Goal: Transaction & Acquisition: Purchase product/service

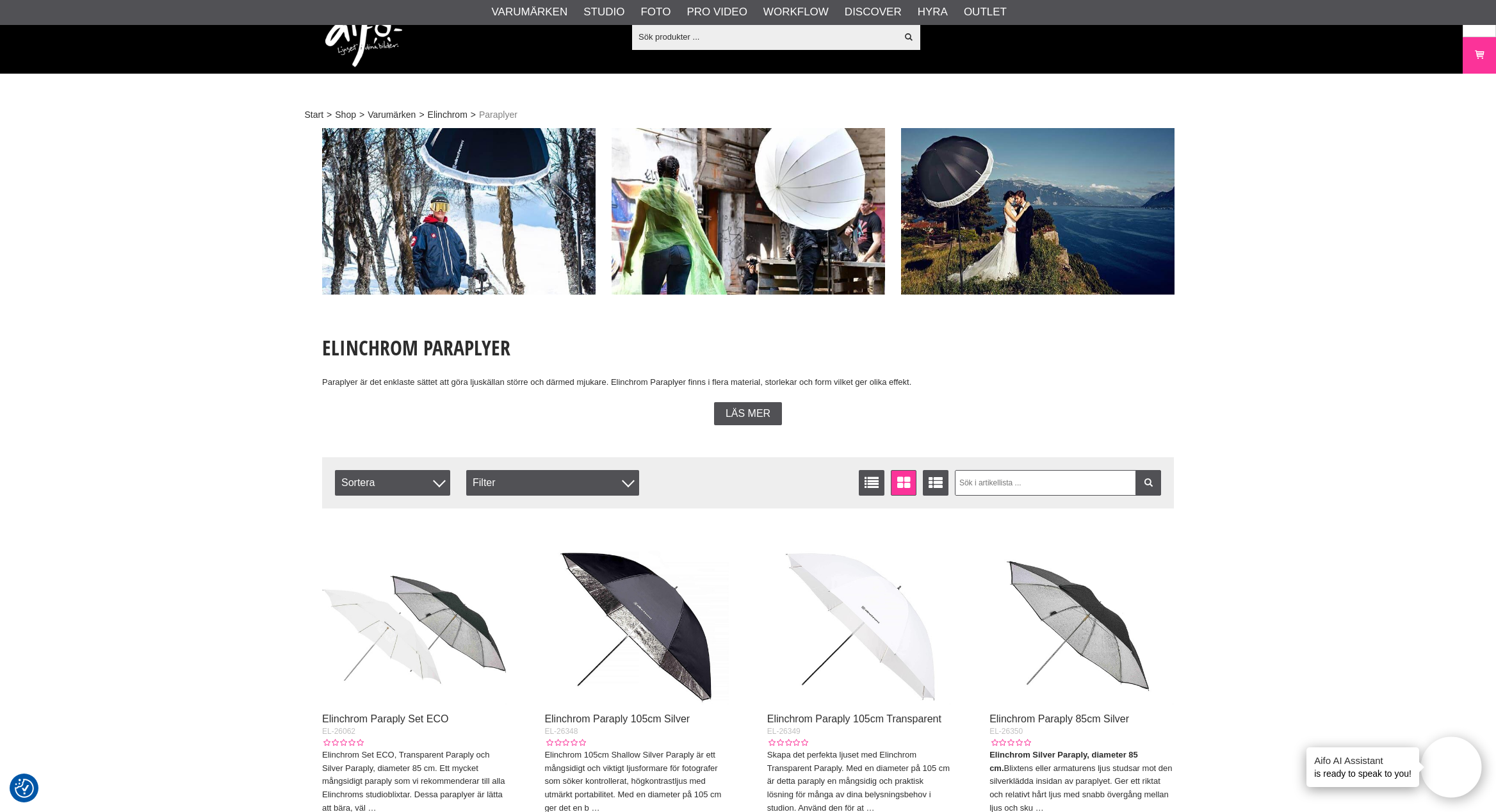
scroll to position [506, 0]
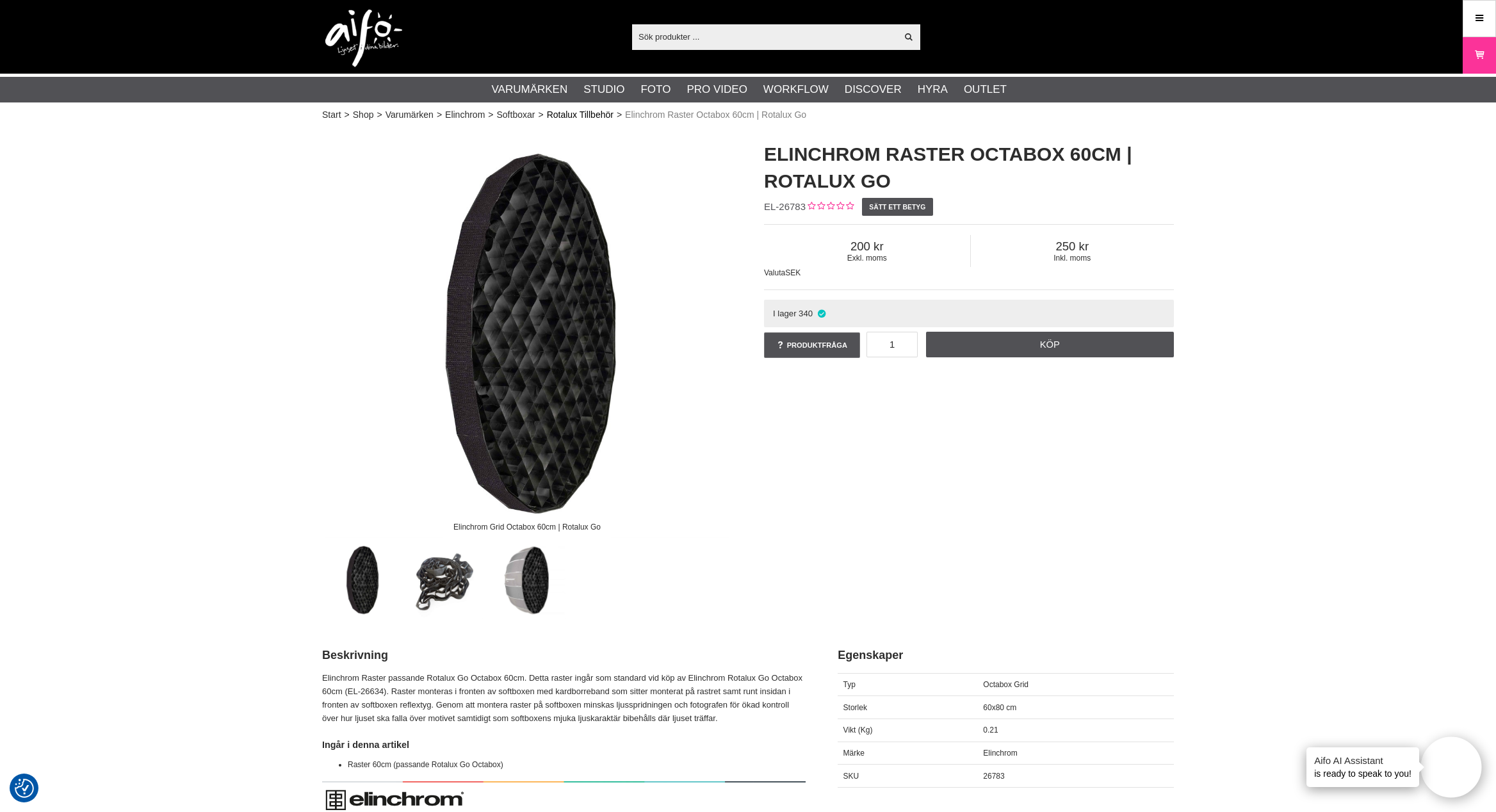
click at [598, 113] on link "Rotalux Tillbehör" at bounding box center [580, 115] width 67 height 14
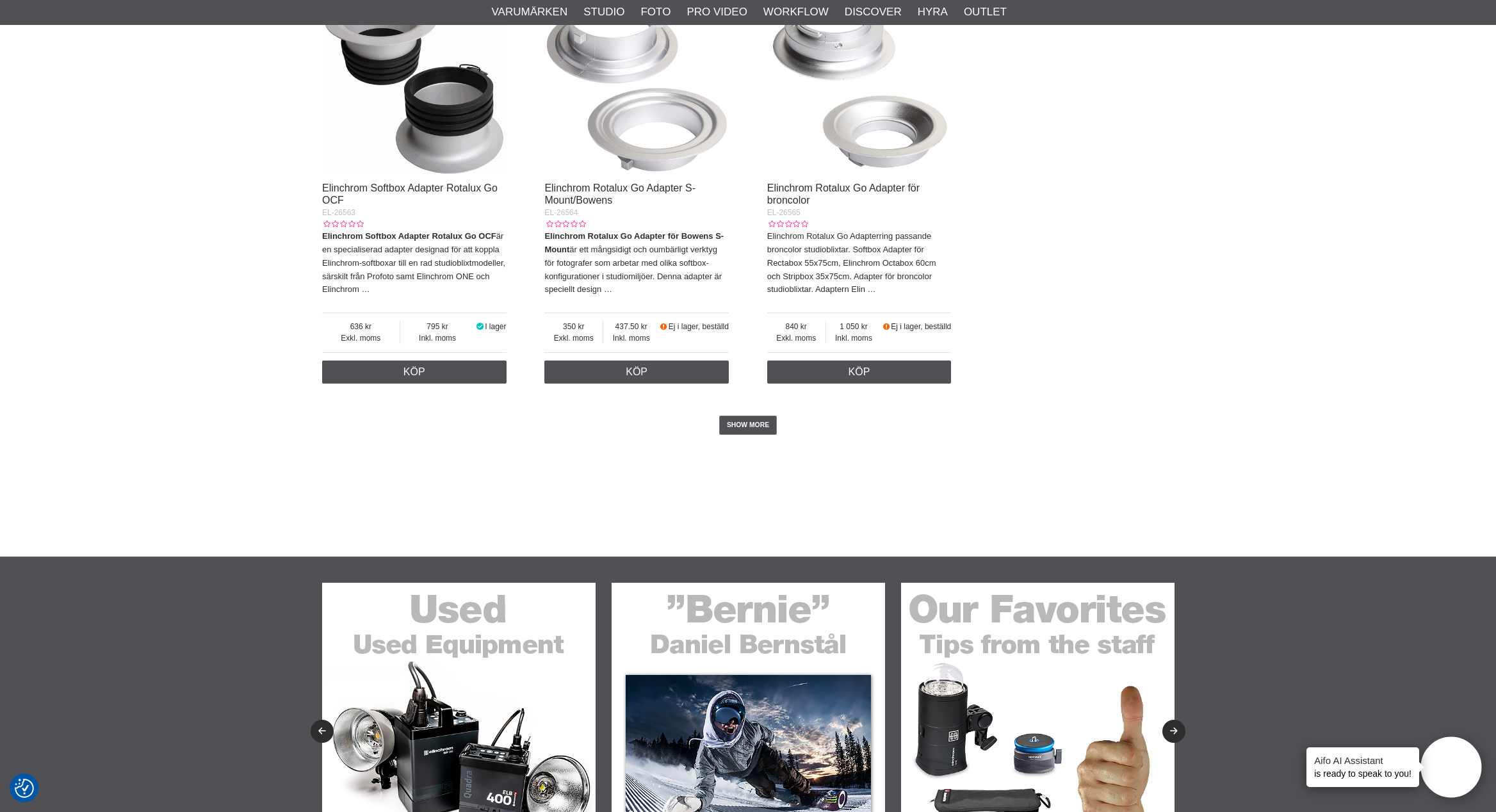
scroll to position [2934, 0]
click at [763, 435] on link "SHOW MORE" at bounding box center [748, 426] width 58 height 19
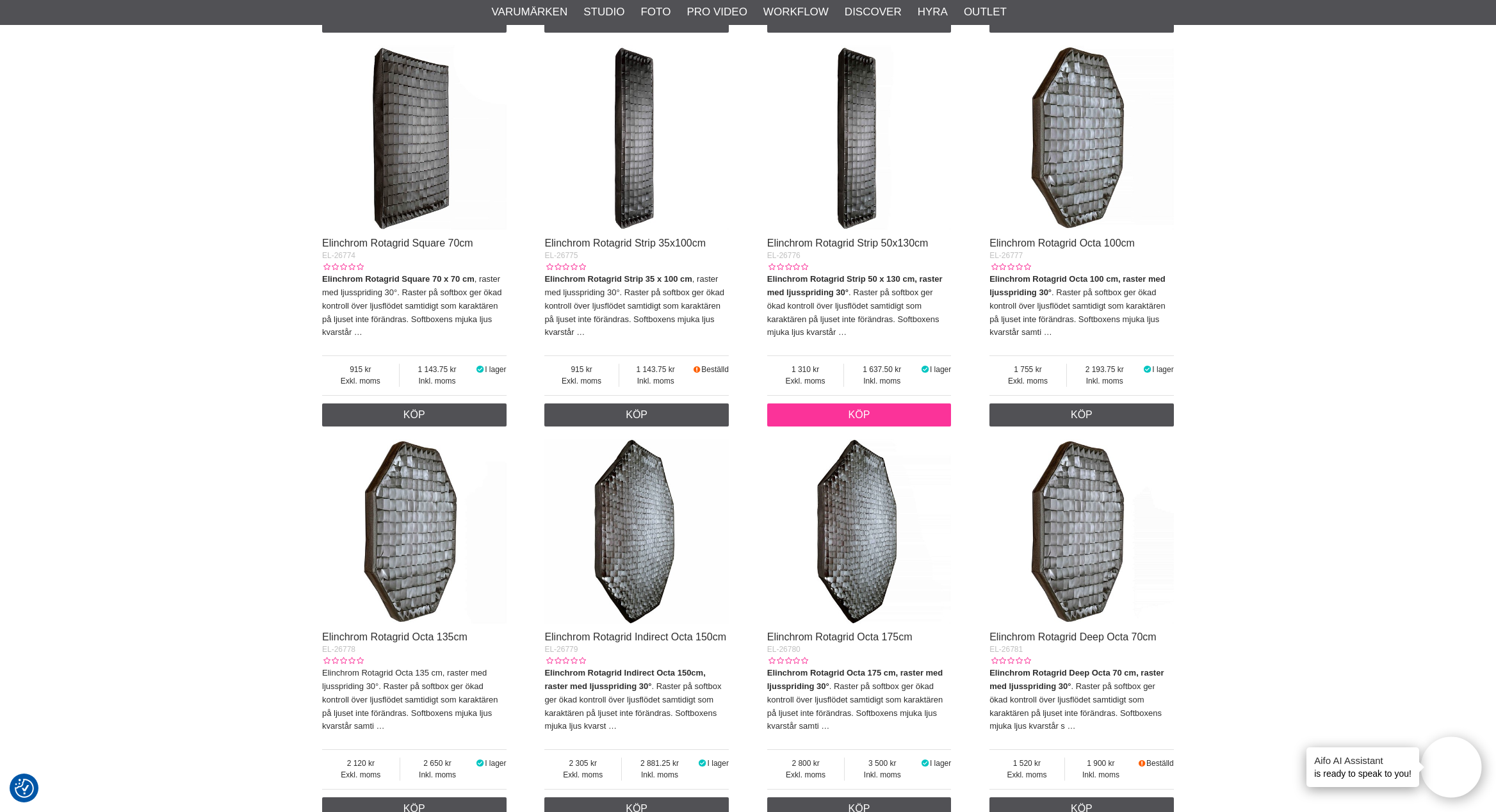
scroll to position [4092, 0]
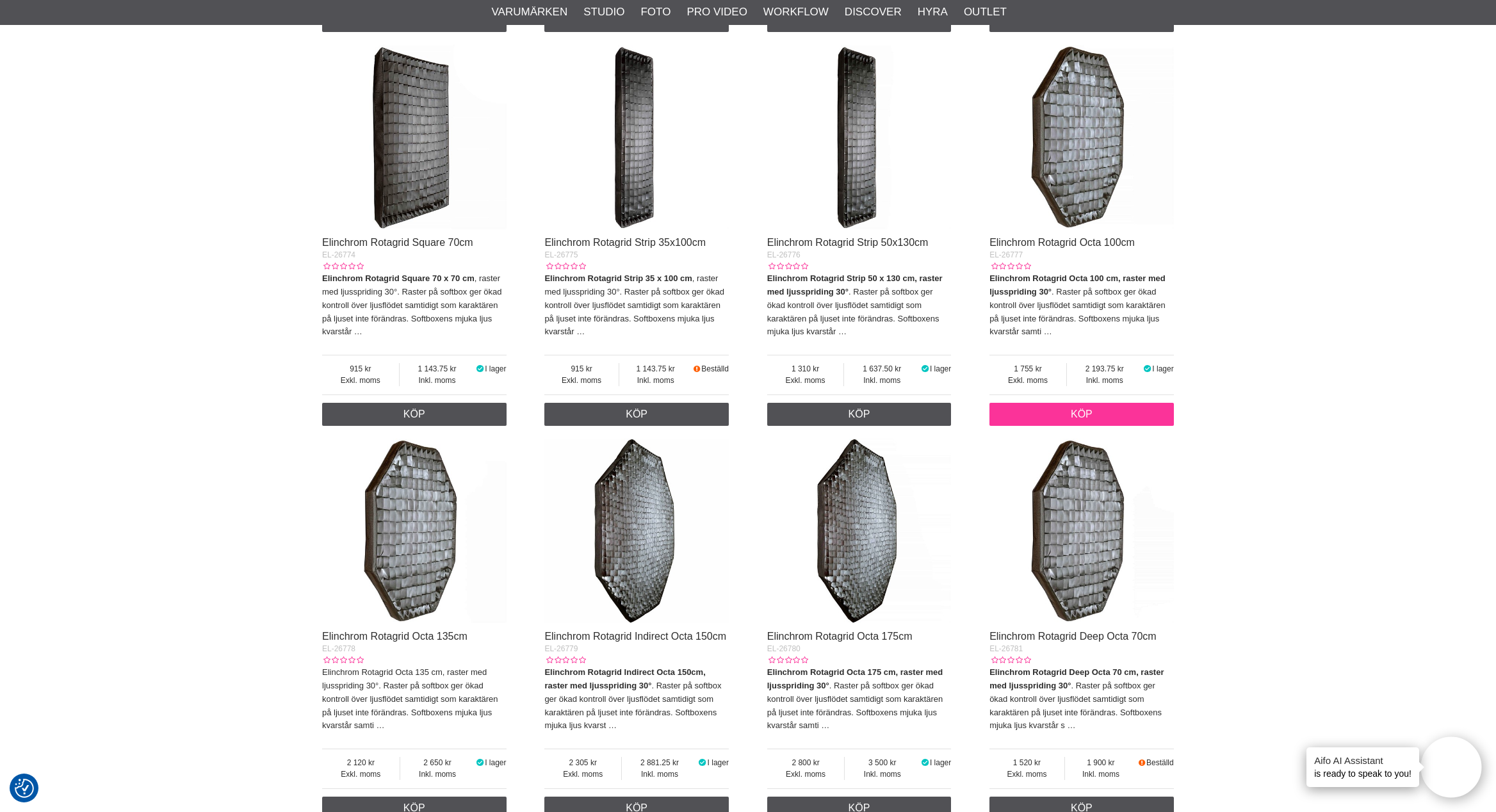
click at [1111, 426] on link "Köp" at bounding box center [1082, 414] width 185 height 23
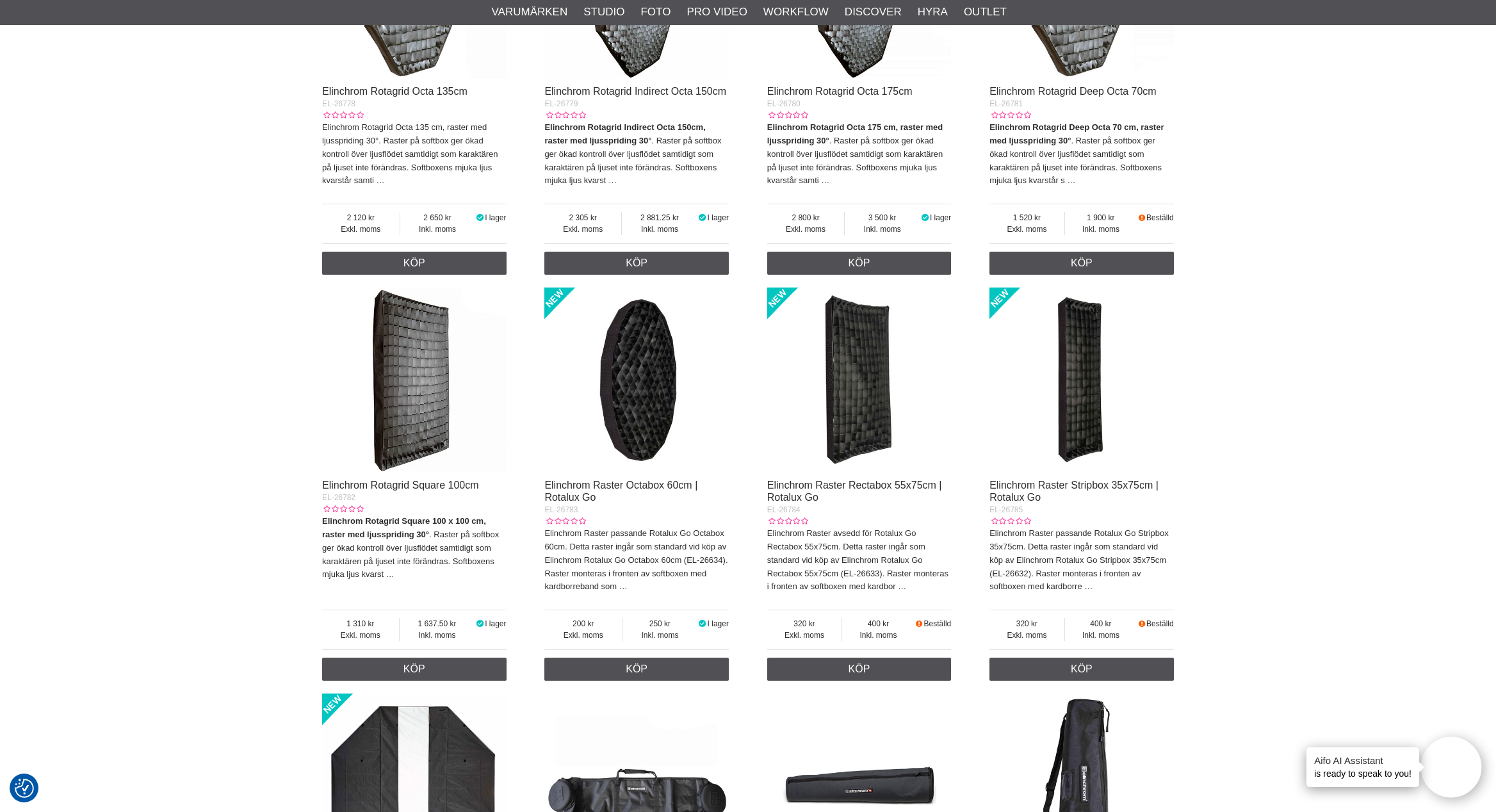
scroll to position [4662, 0]
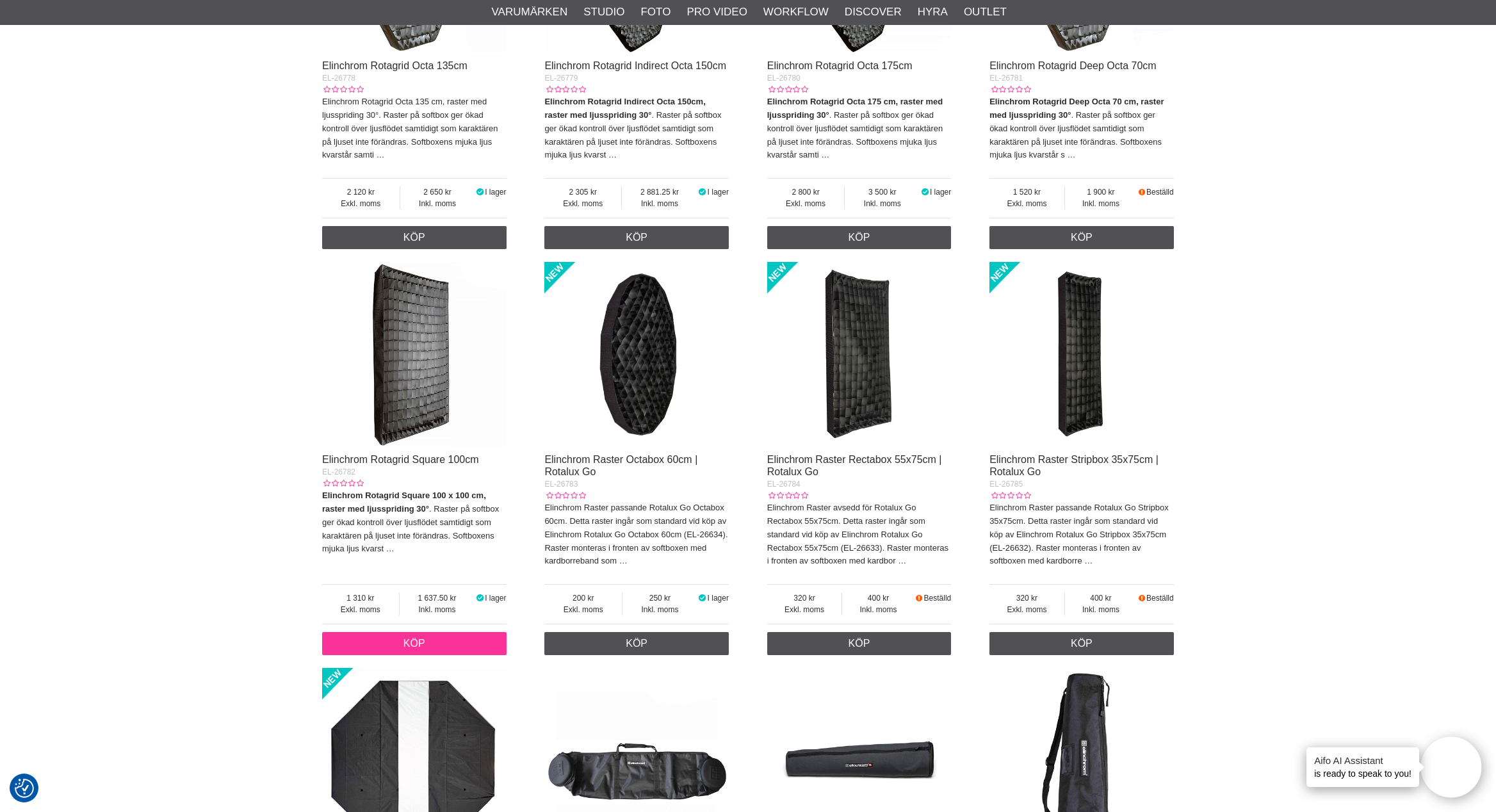
click at [428, 655] on link "Köp" at bounding box center [414, 643] width 185 height 23
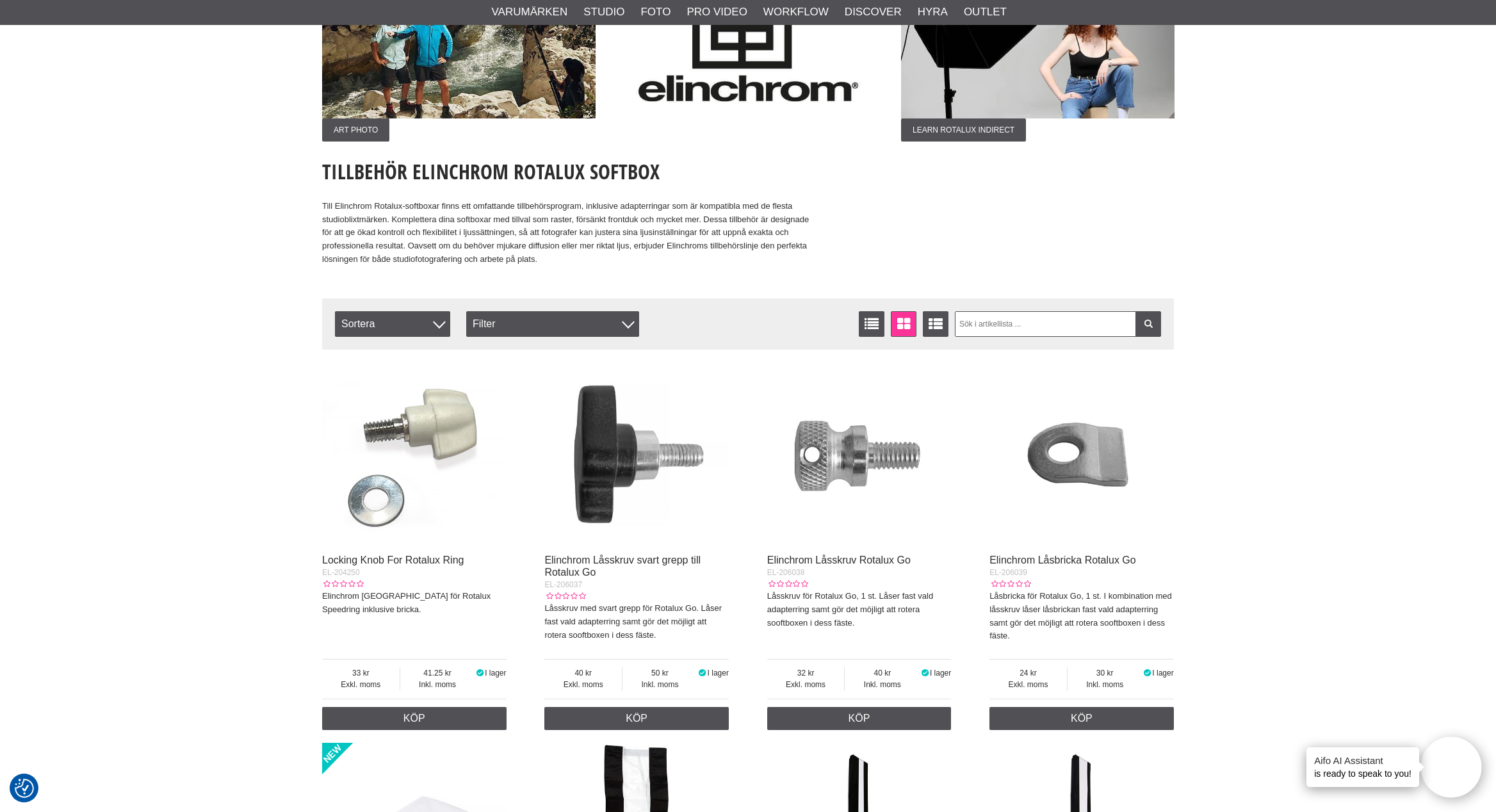
scroll to position [0, 0]
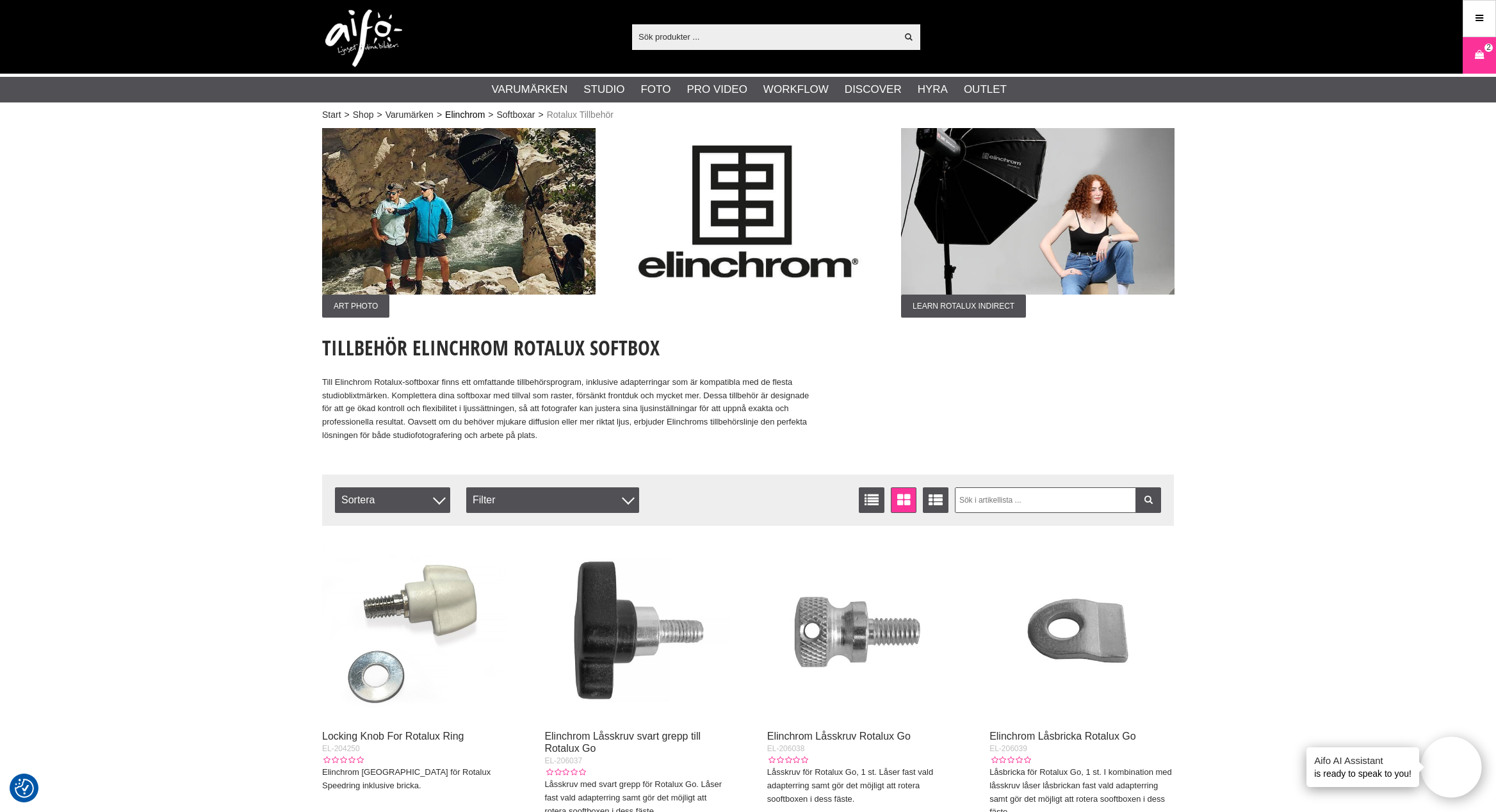
click at [485, 116] on link "Elinchrom" at bounding box center [465, 115] width 40 height 14
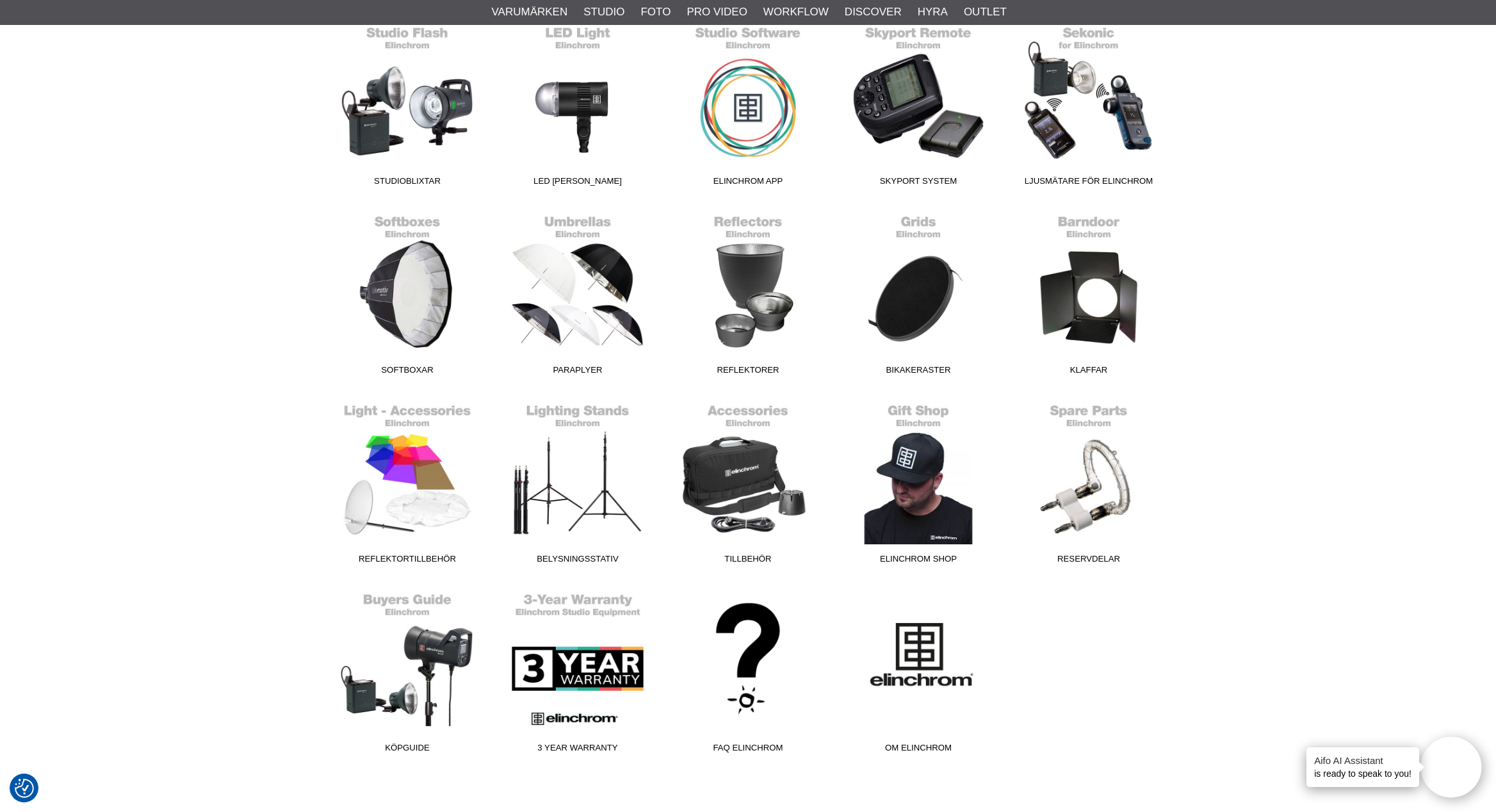
scroll to position [406, 0]
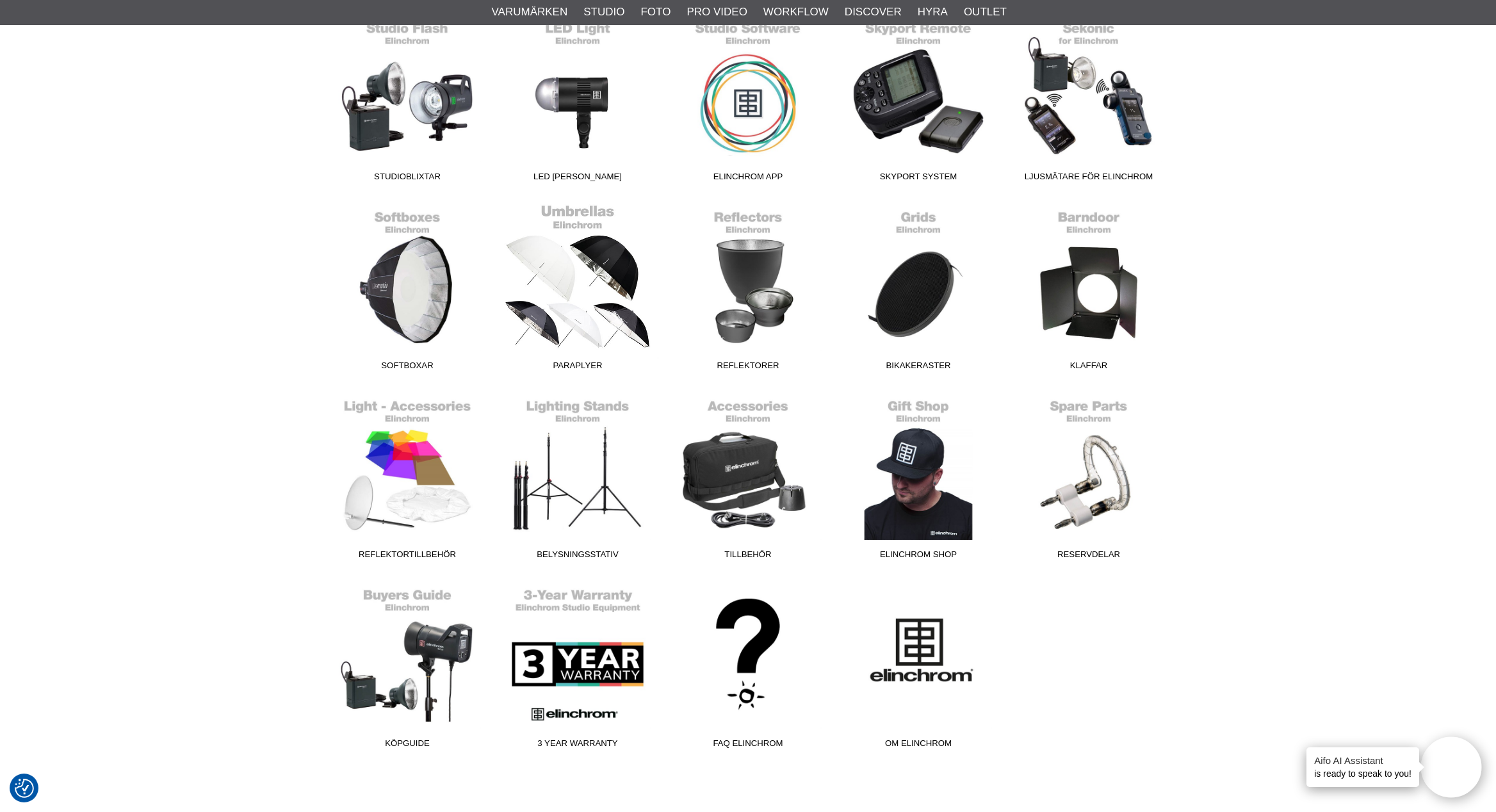
click at [582, 291] on link "Paraplyer" at bounding box center [577, 290] width 170 height 173
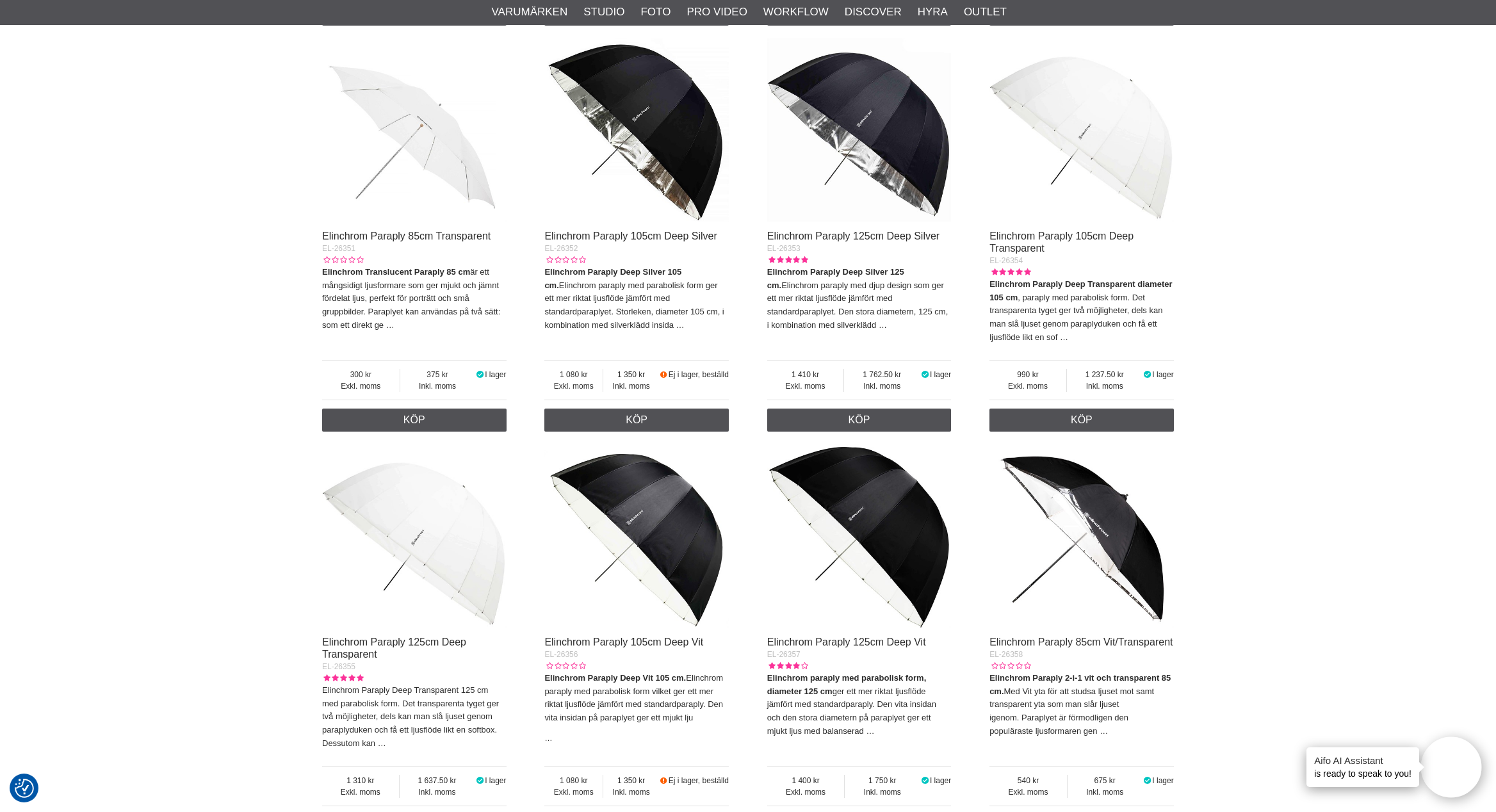
scroll to position [876, 0]
click at [863, 503] on img at bounding box center [860, 537] width 185 height 185
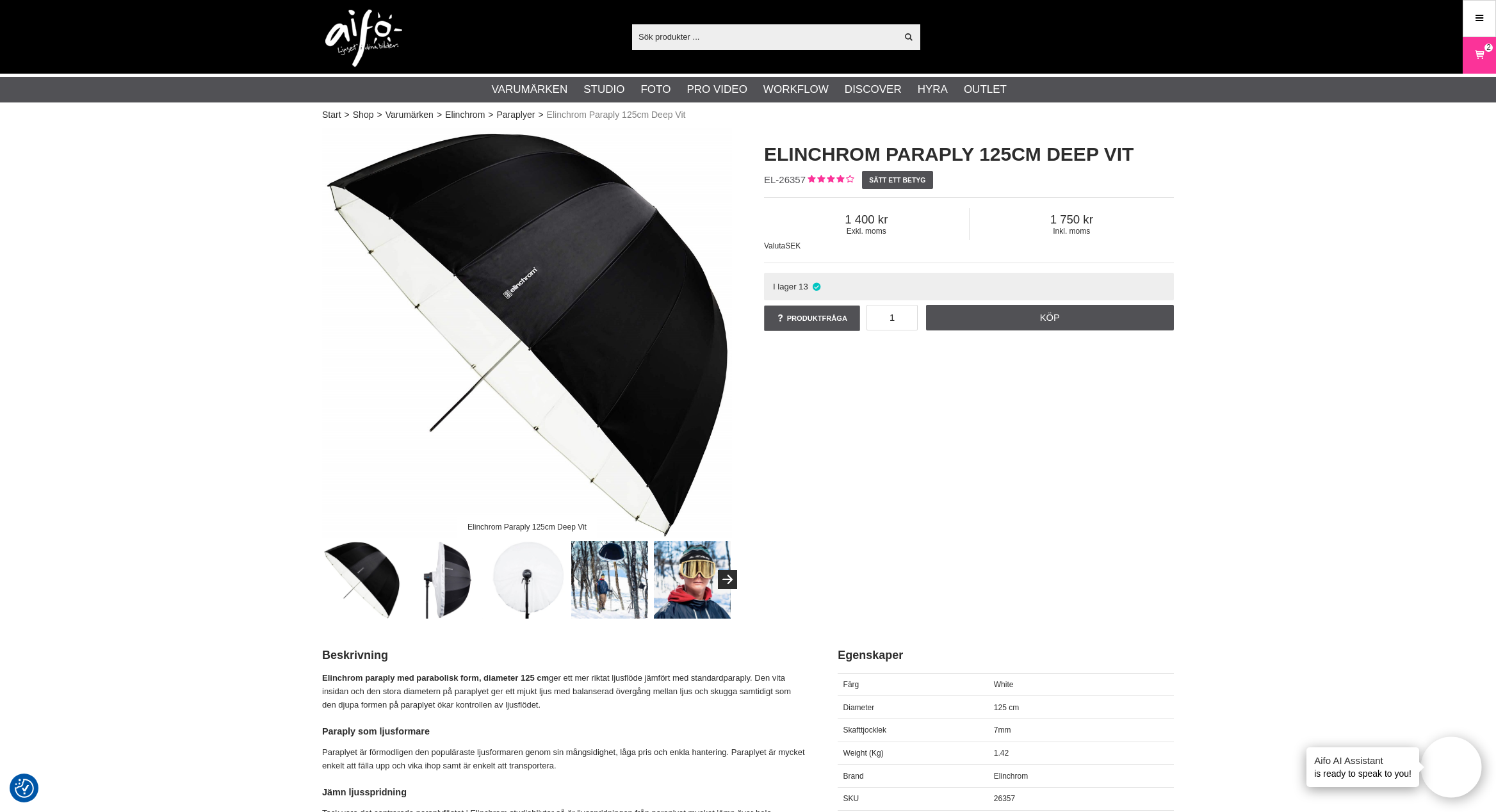
click at [531, 571] on img at bounding box center [528, 580] width 78 height 78
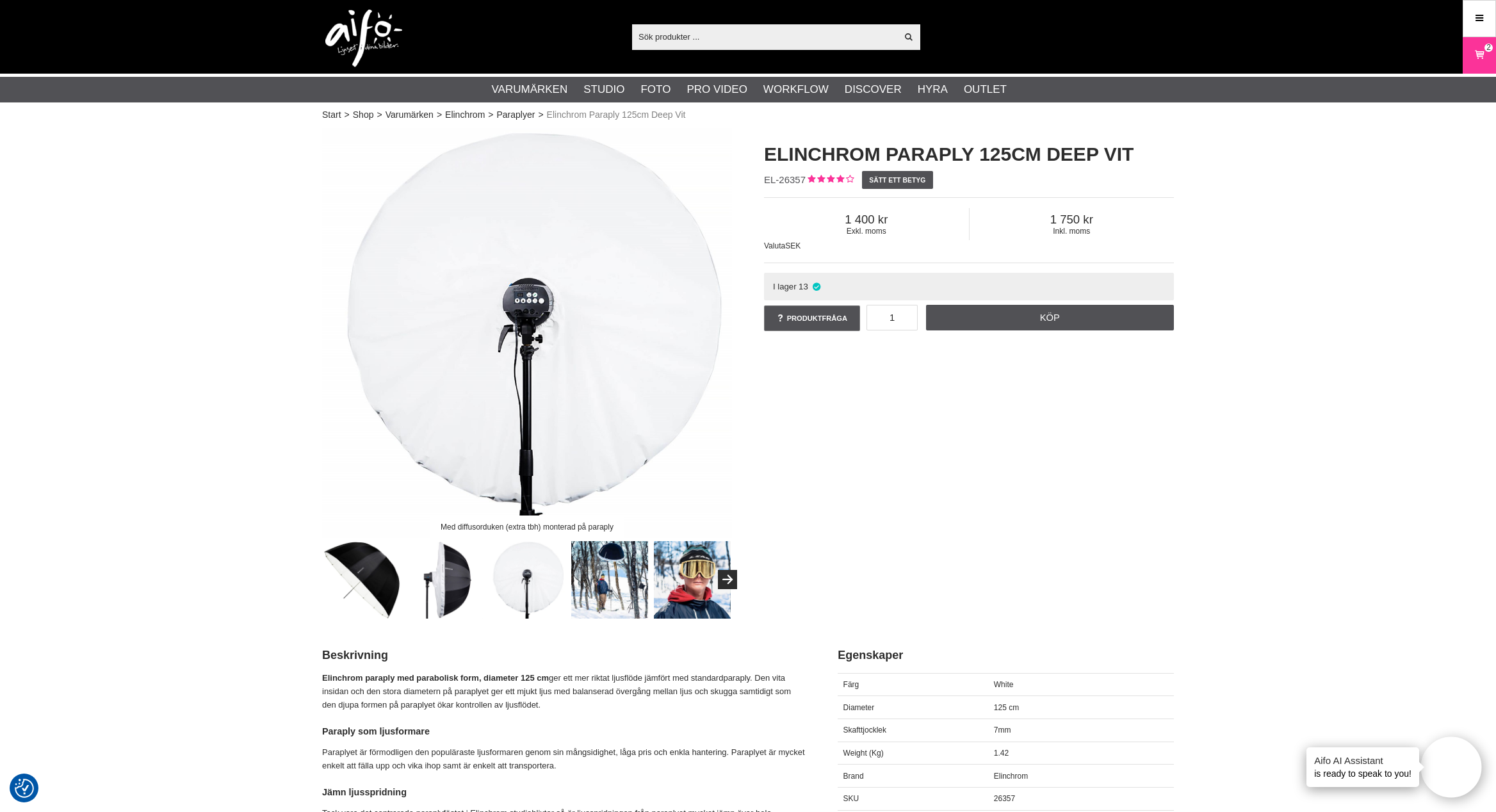
click at [621, 588] on img at bounding box center [610, 580] width 78 height 78
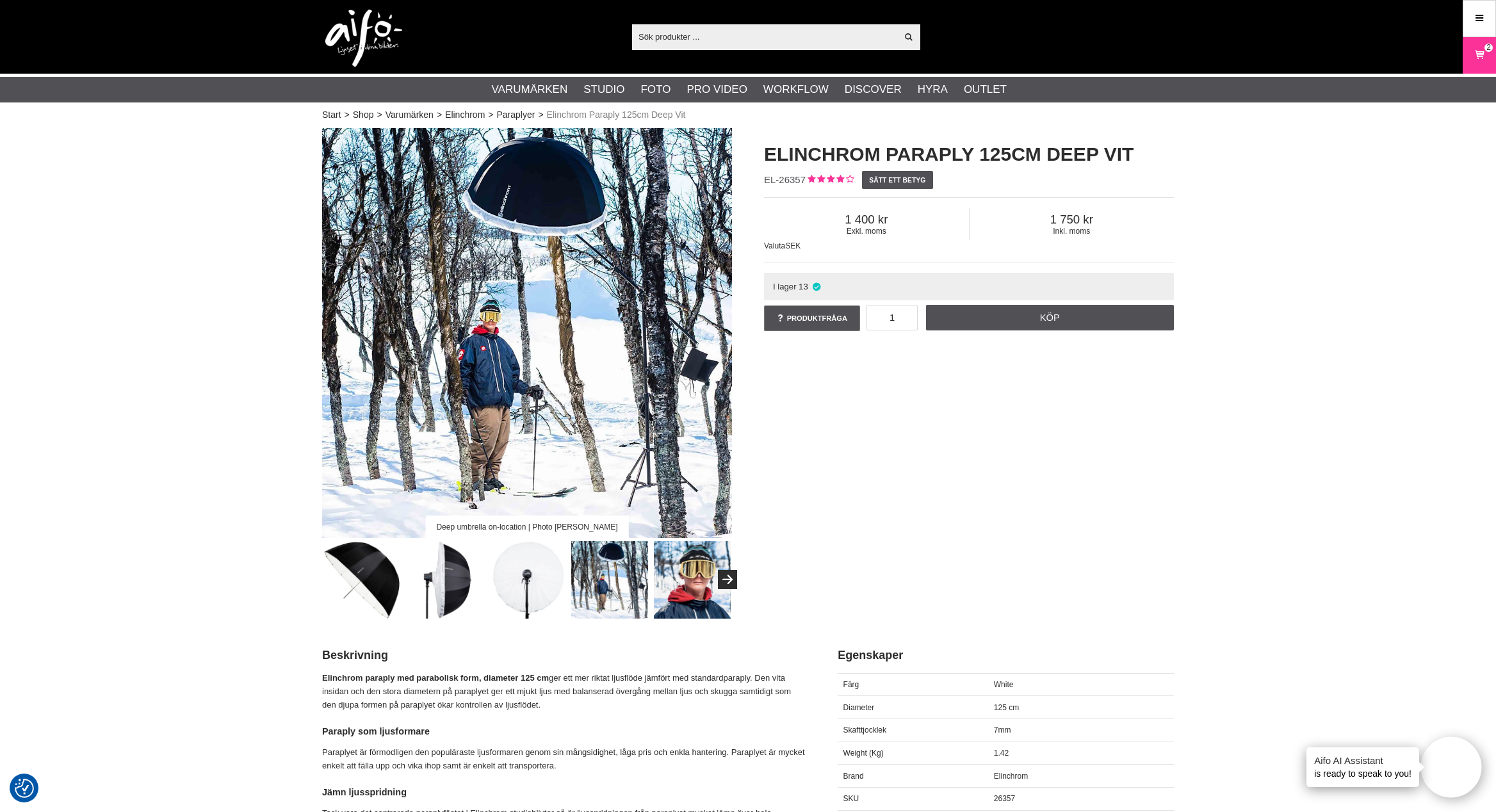
click at [438, 584] on img at bounding box center [445, 580] width 78 height 78
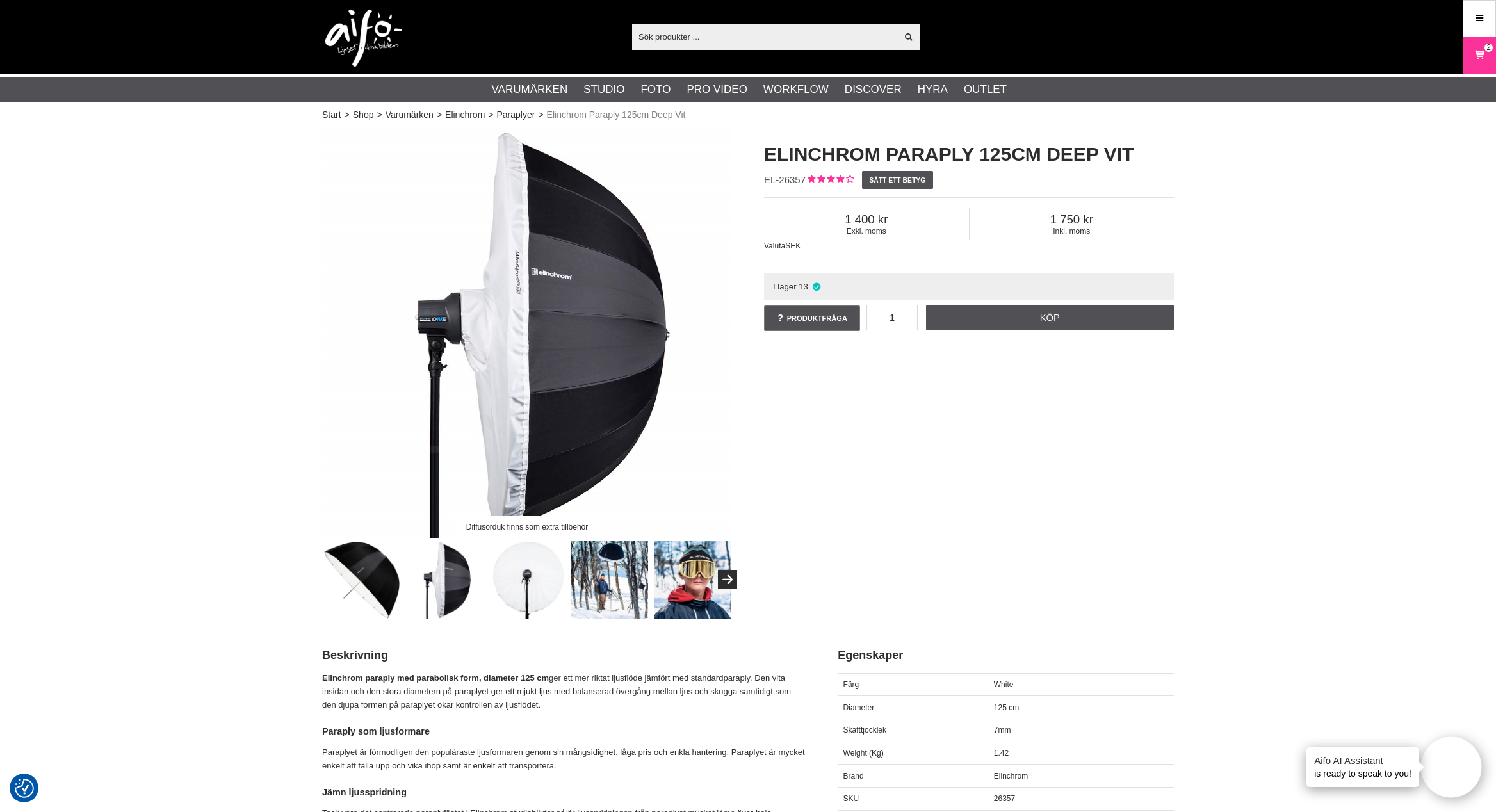
click at [361, 577] on img at bounding box center [362, 580] width 78 height 78
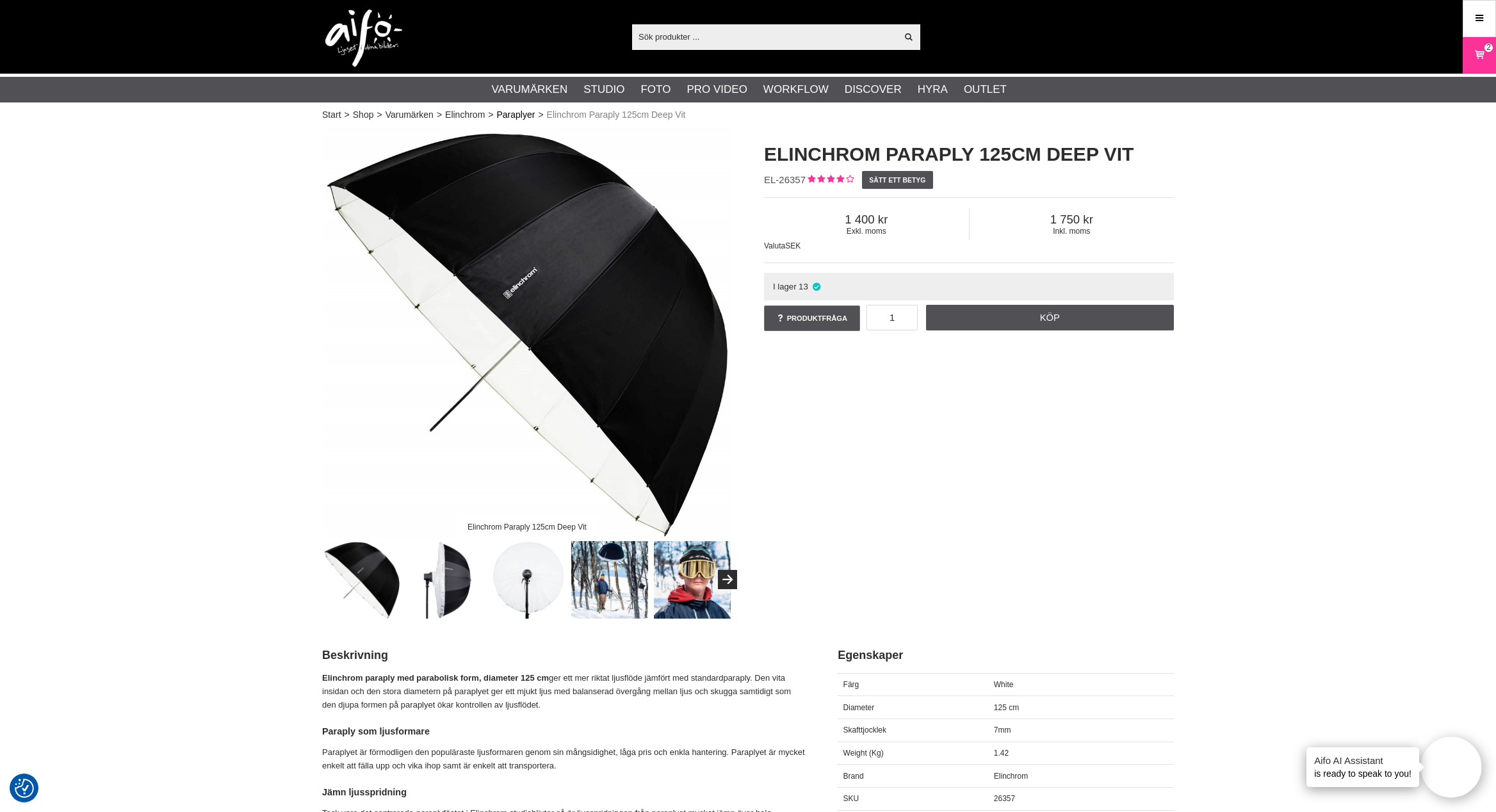
click at [521, 117] on link "Paraplyer" at bounding box center [516, 115] width 39 height 14
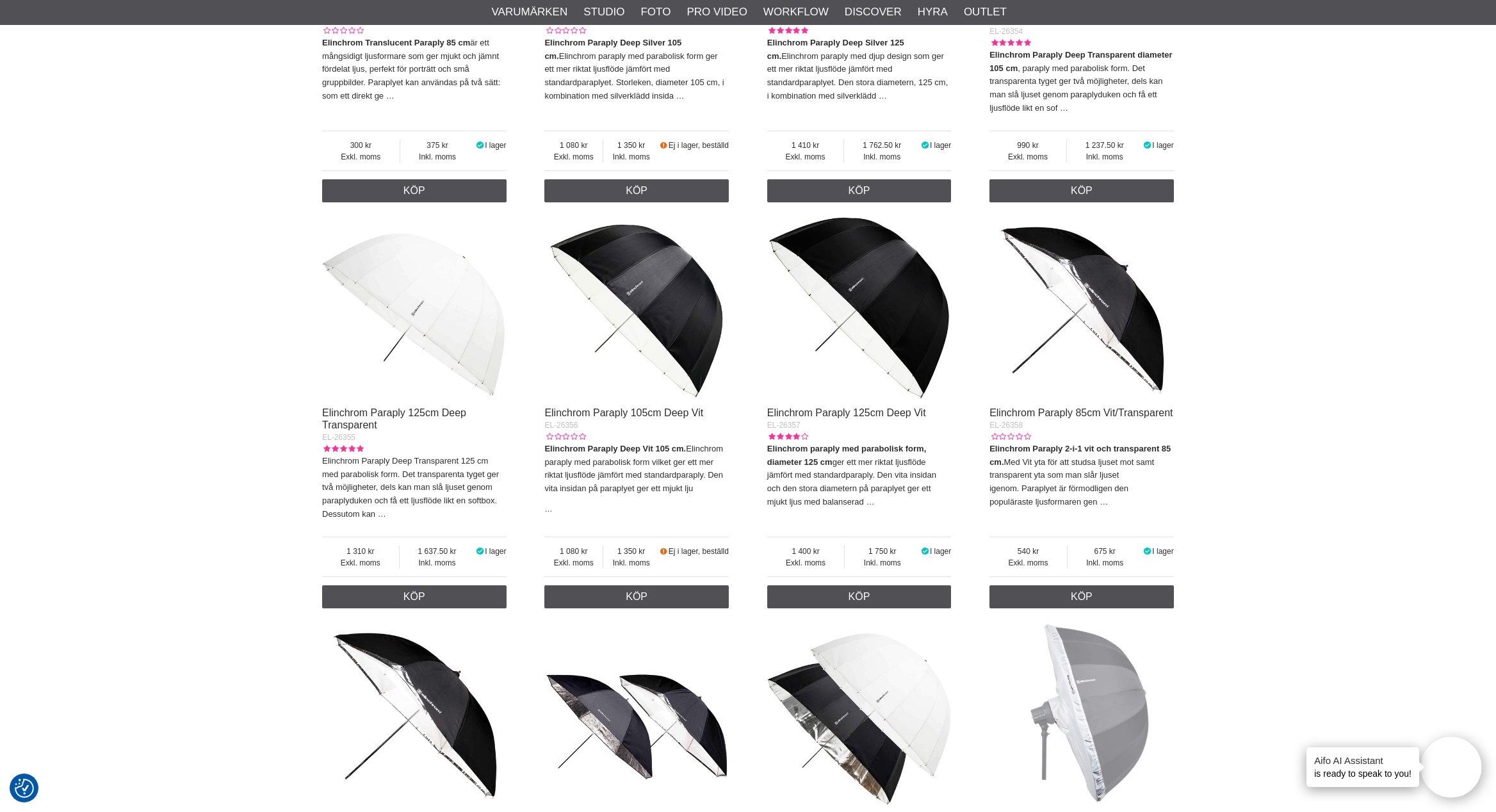
scroll to position [1110, 0]
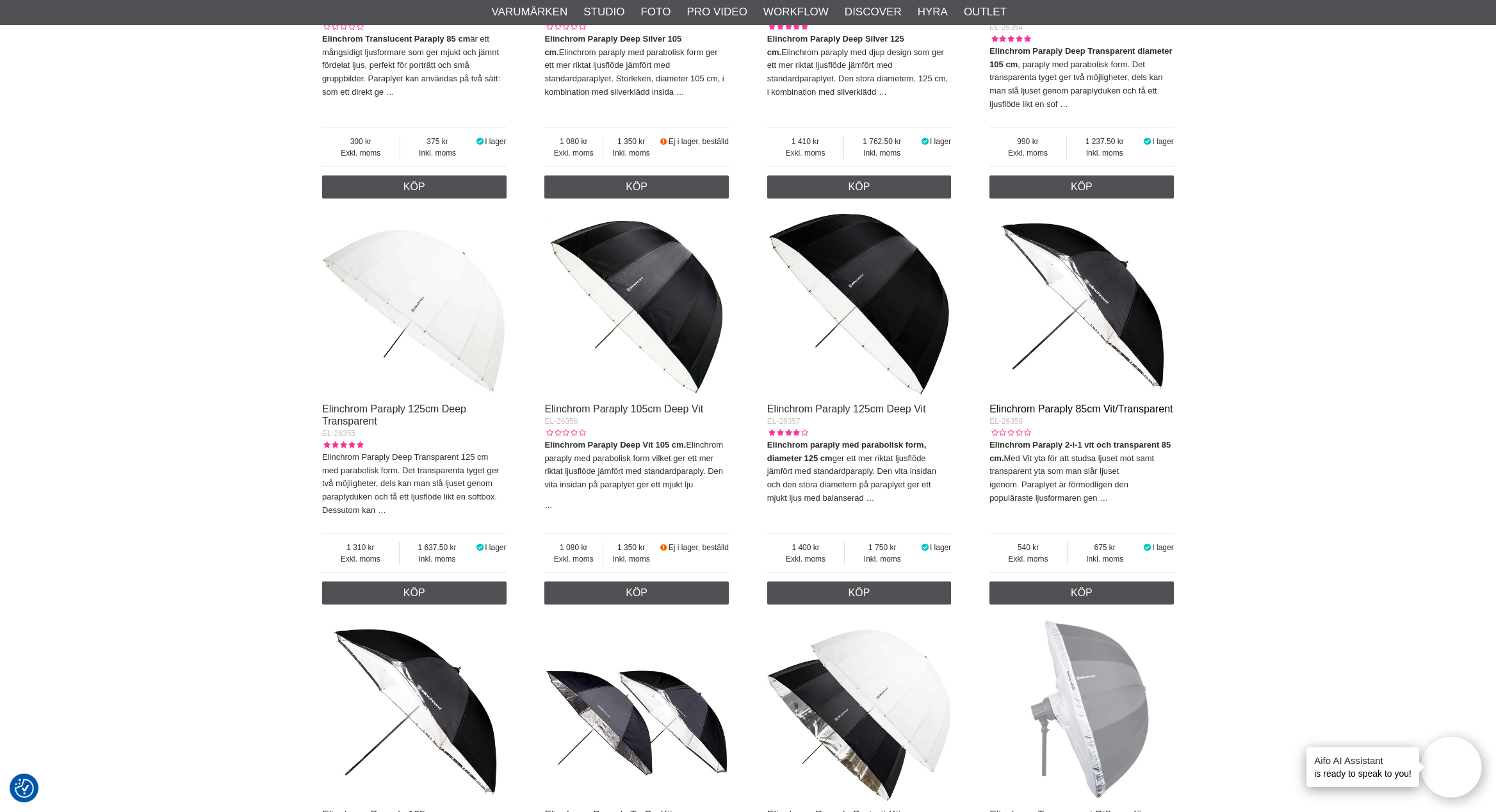
click at [1028, 414] on link "Elinchrom Paraply 85cm Vit/Transparent" at bounding box center [1081, 409] width 183 height 11
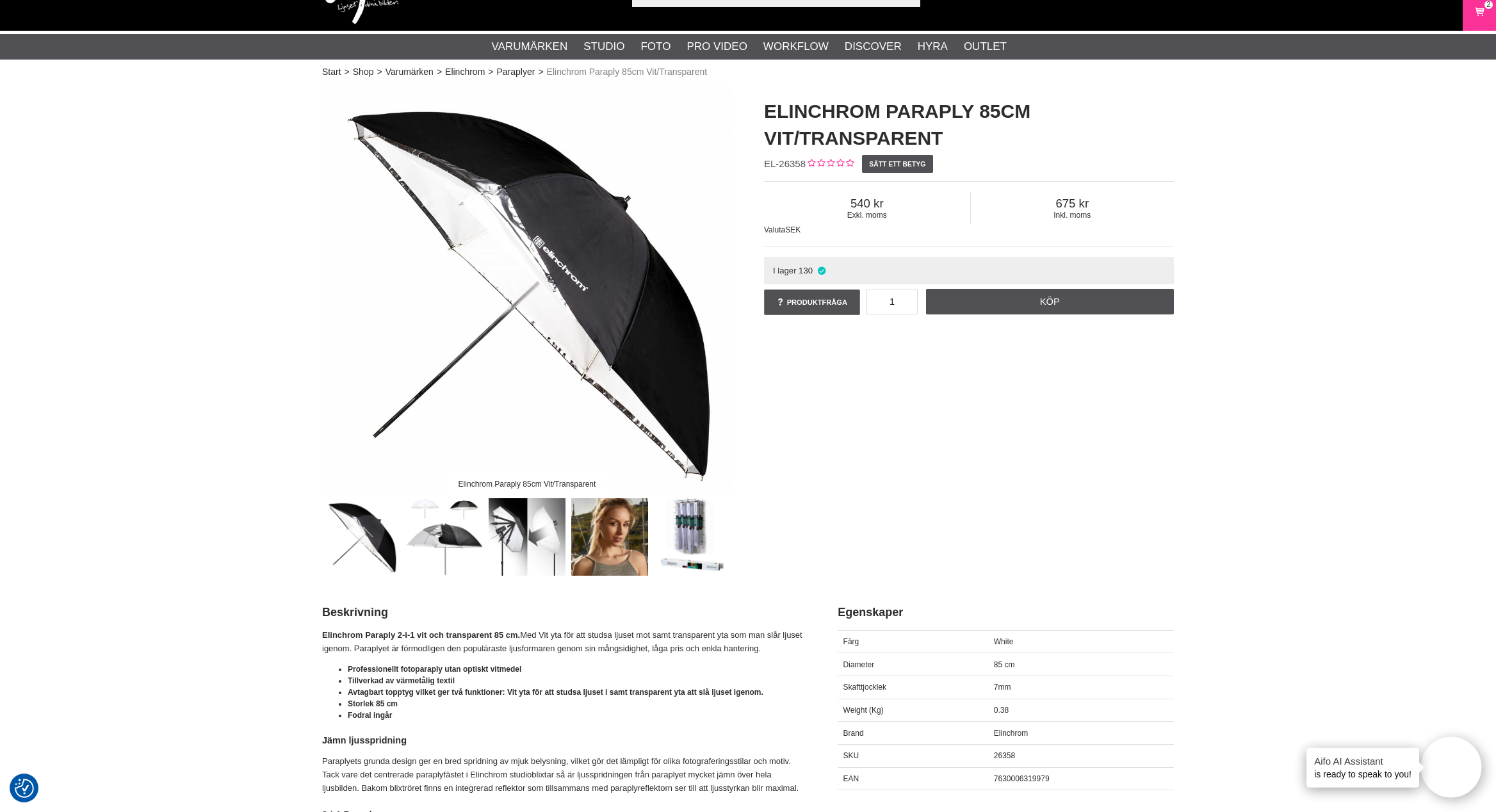
scroll to position [65, 0]
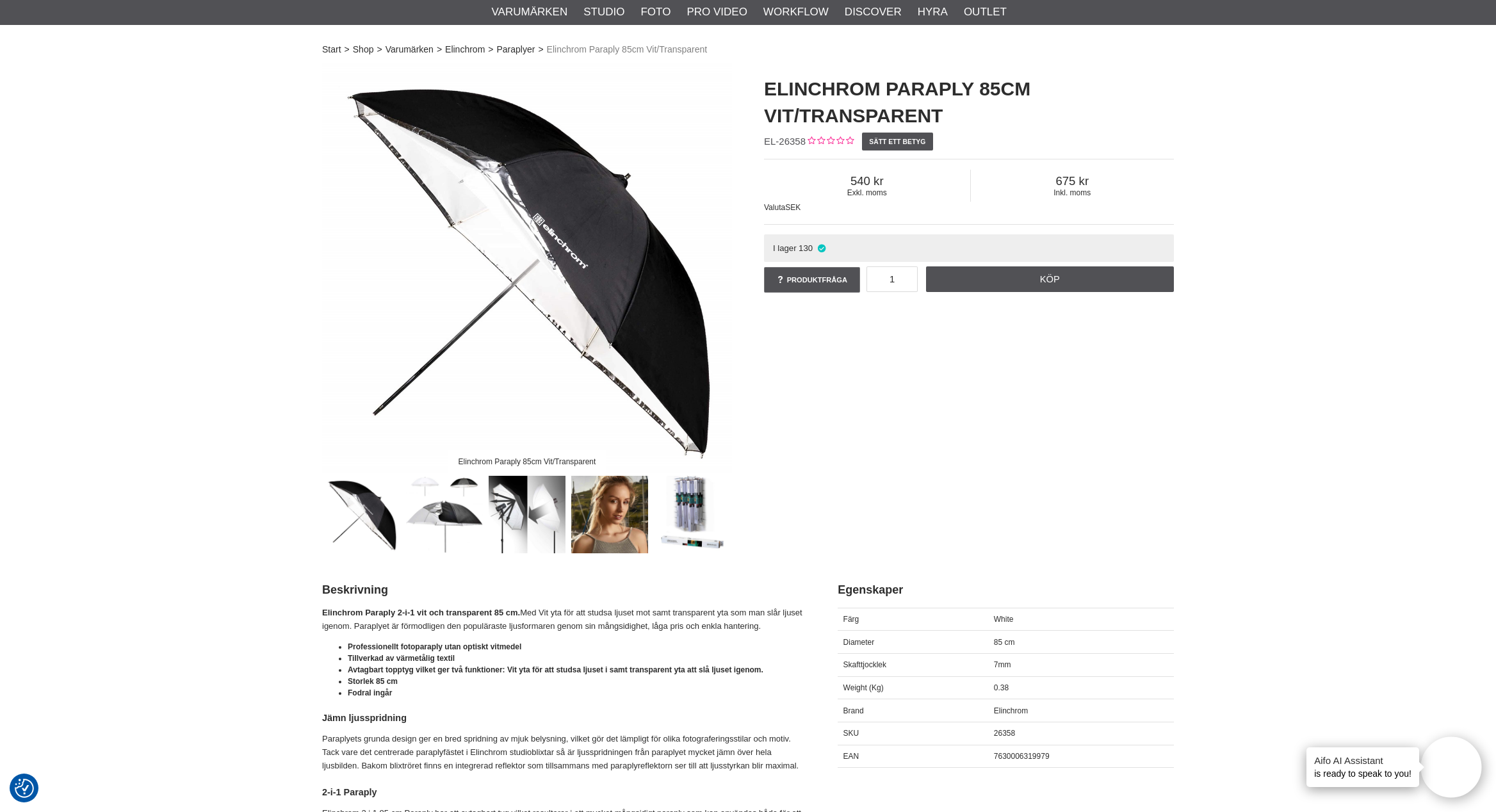
click at [530, 515] on img at bounding box center [528, 515] width 78 height 78
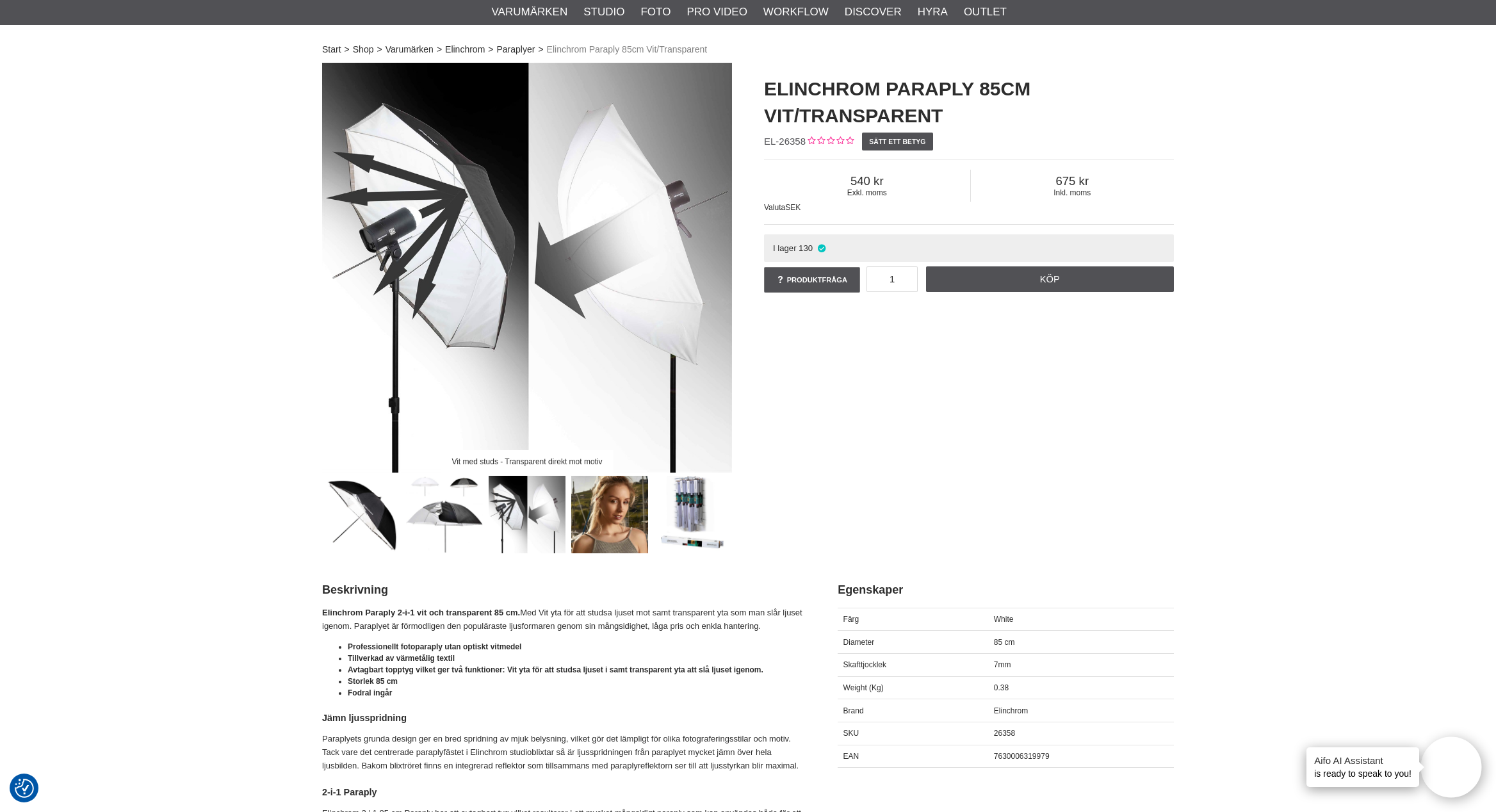
click at [514, 508] on img at bounding box center [528, 515] width 78 height 78
click at [460, 511] on img at bounding box center [445, 515] width 78 height 78
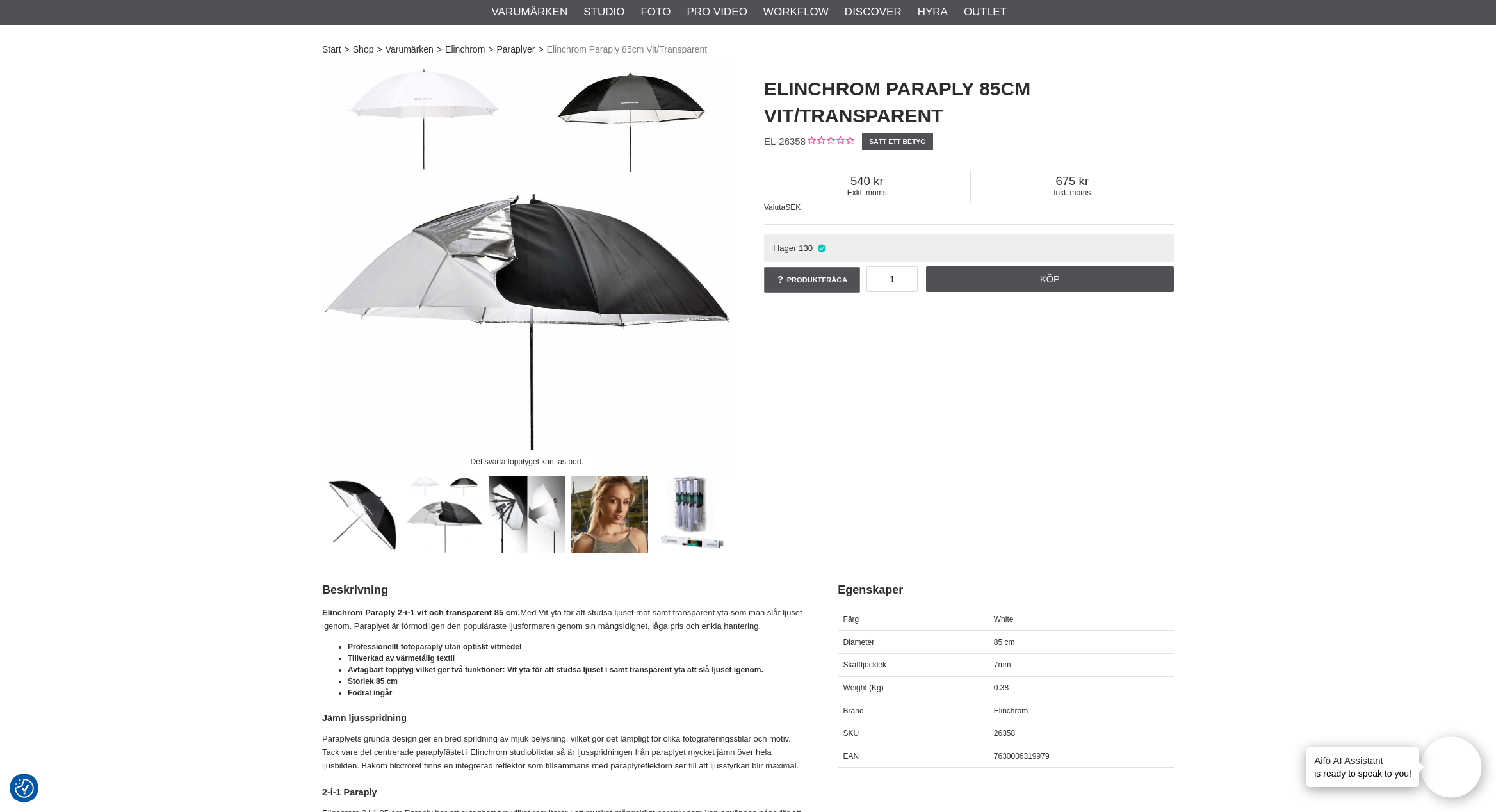
click at [363, 523] on img at bounding box center [362, 515] width 78 height 78
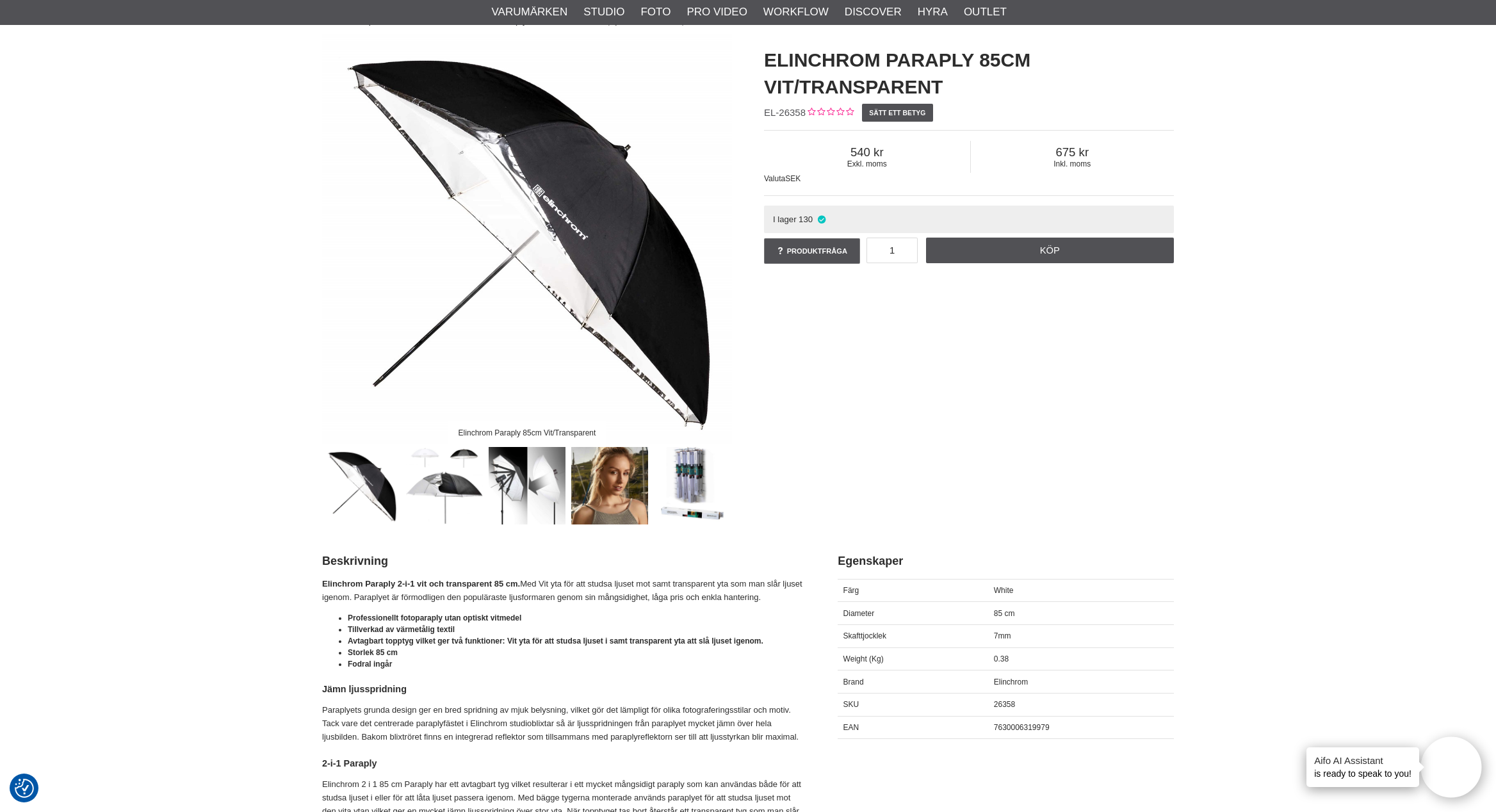
scroll to position [103, 0]
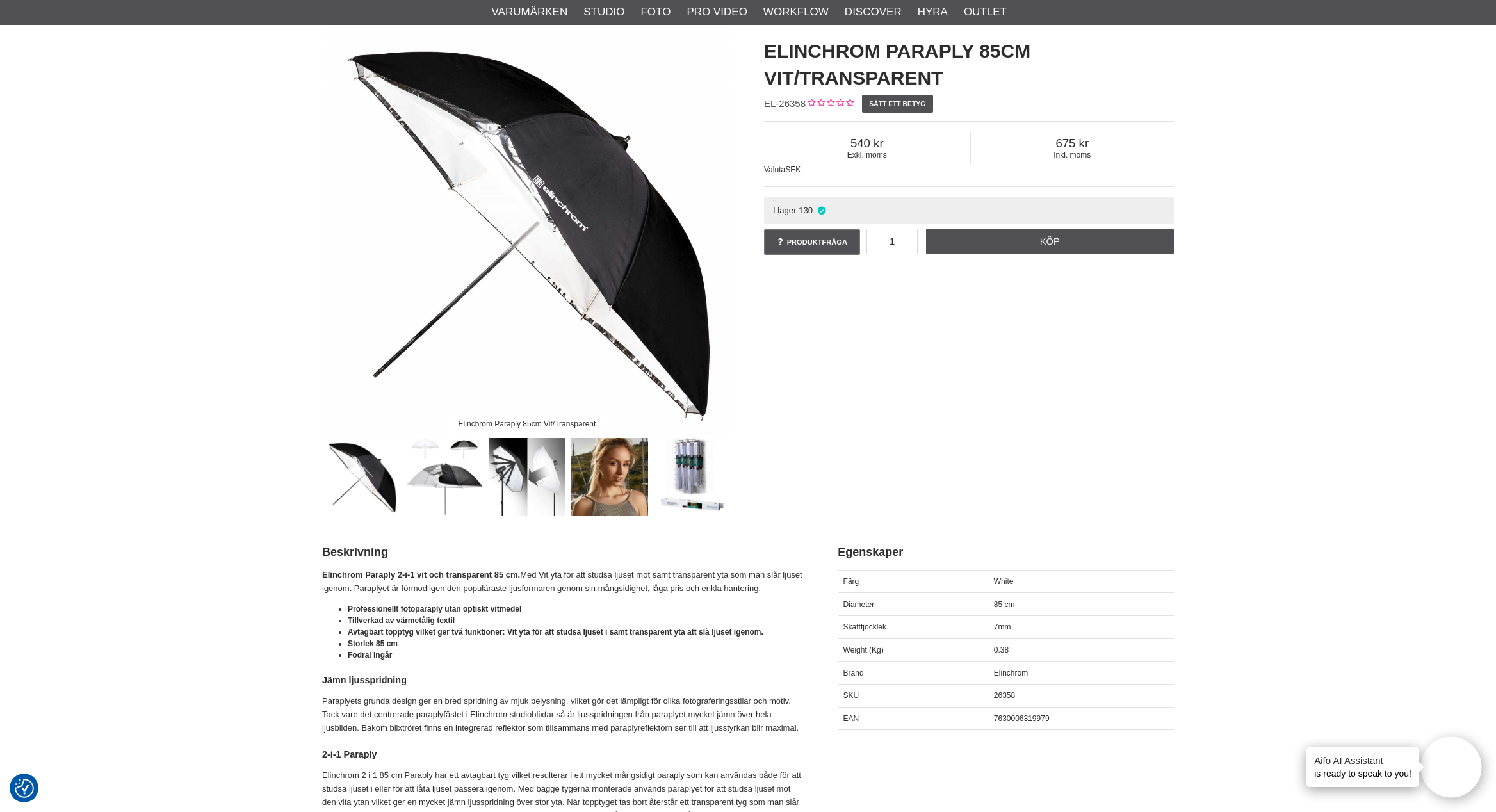
click at [708, 479] on img at bounding box center [693, 477] width 78 height 78
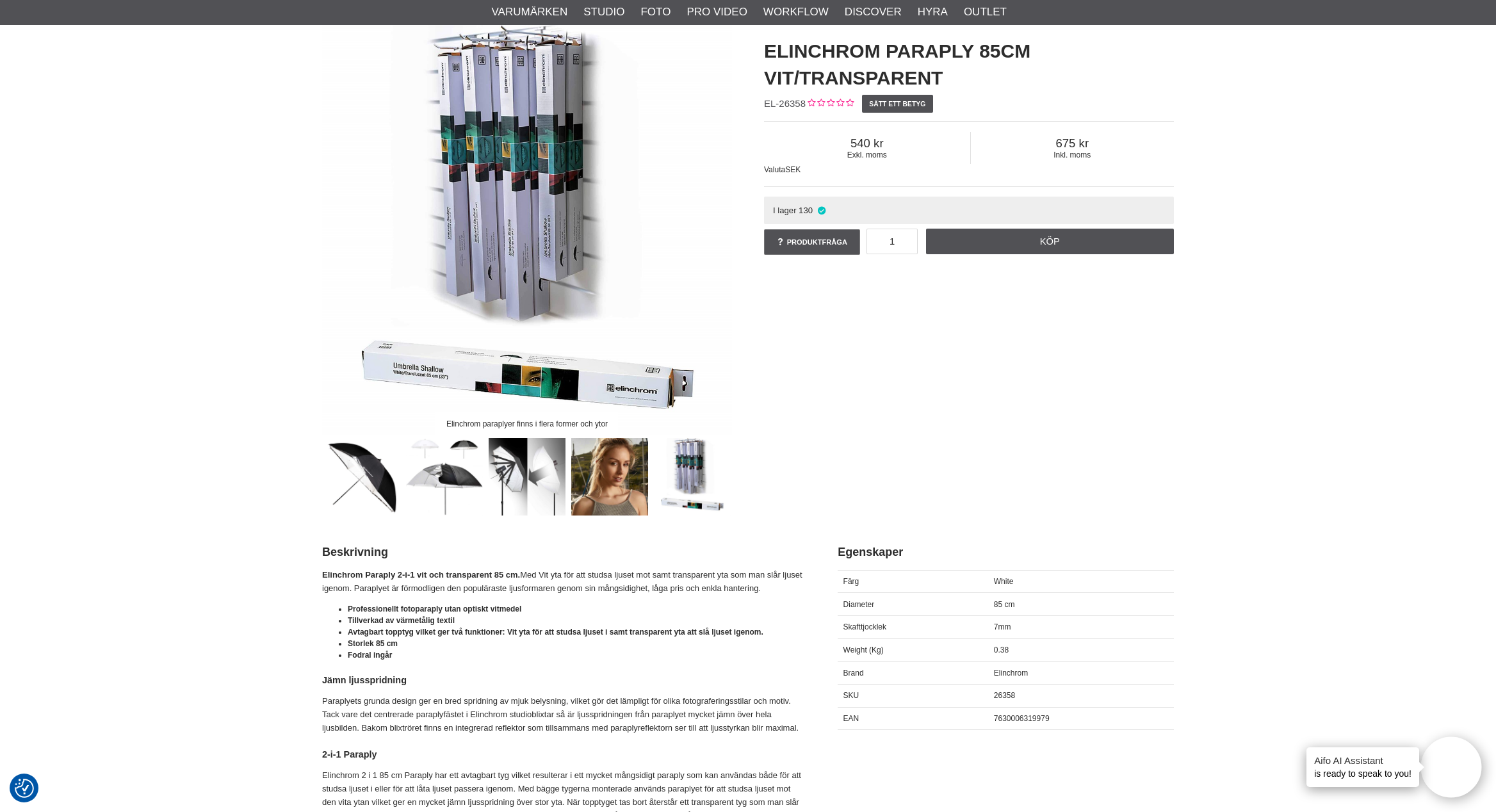
click at [608, 469] on img at bounding box center [610, 477] width 78 height 78
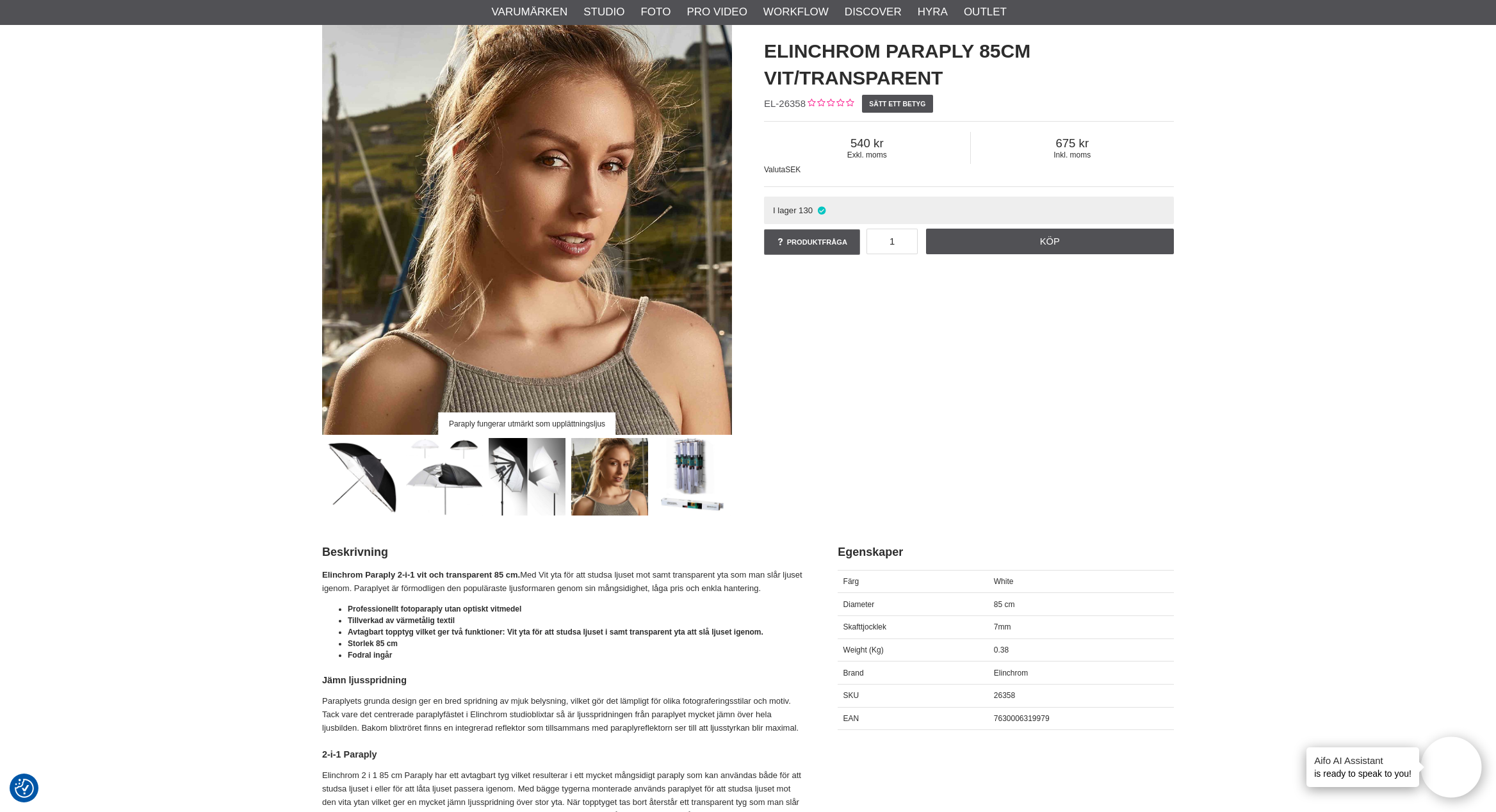
click at [545, 476] on img at bounding box center [528, 477] width 78 height 78
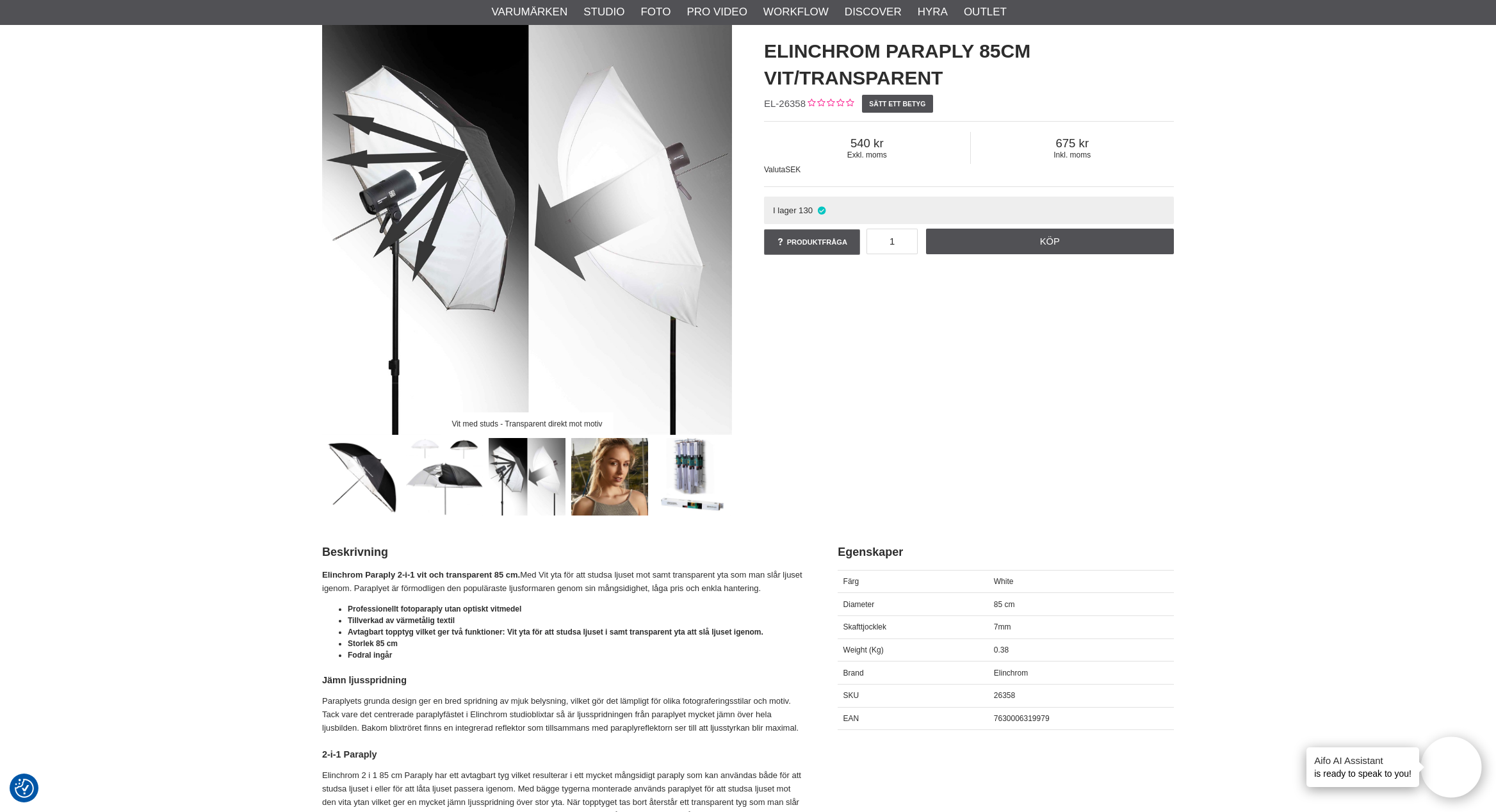
click at [603, 478] on img at bounding box center [610, 477] width 78 height 78
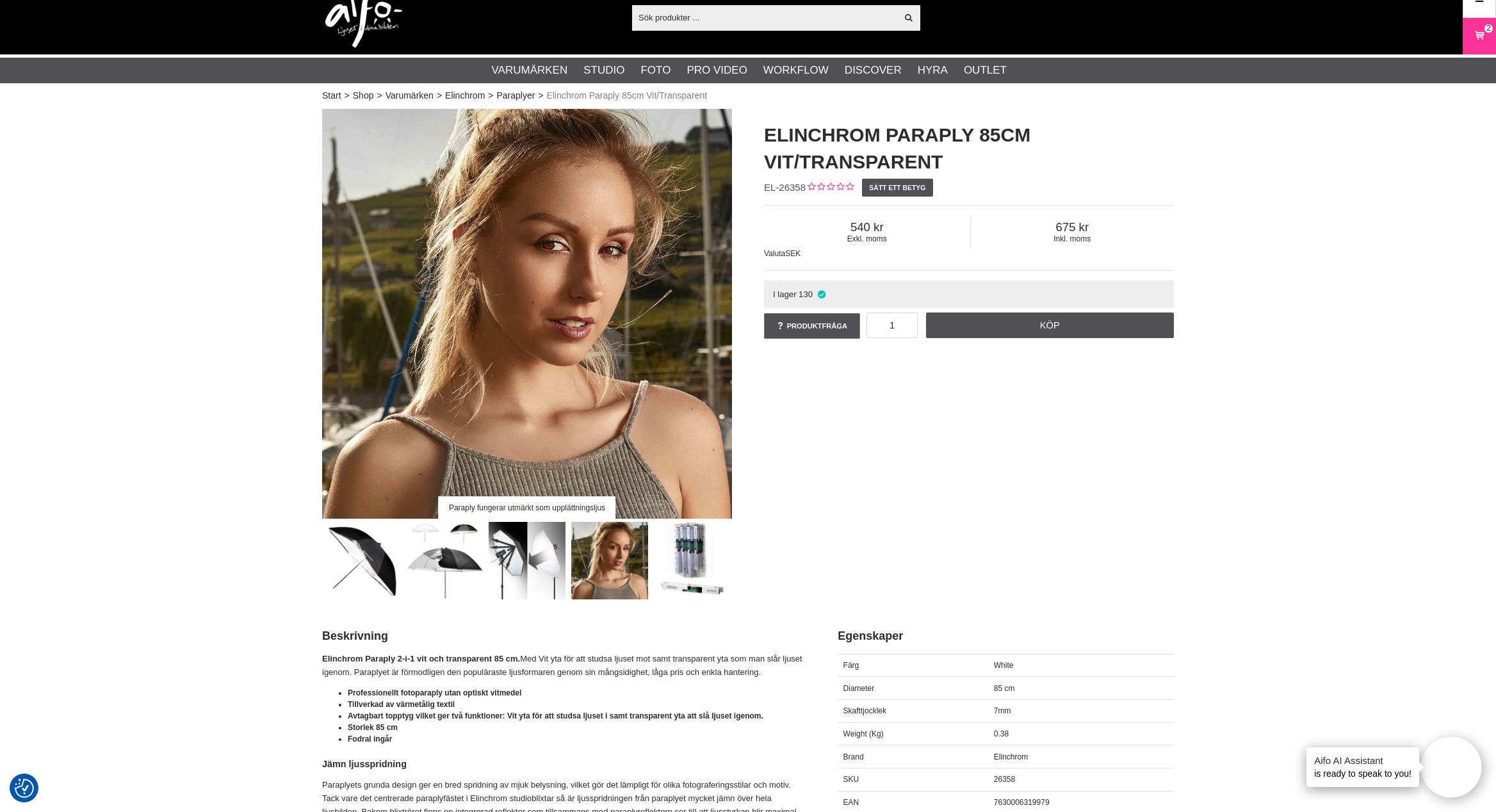
scroll to position [0, 0]
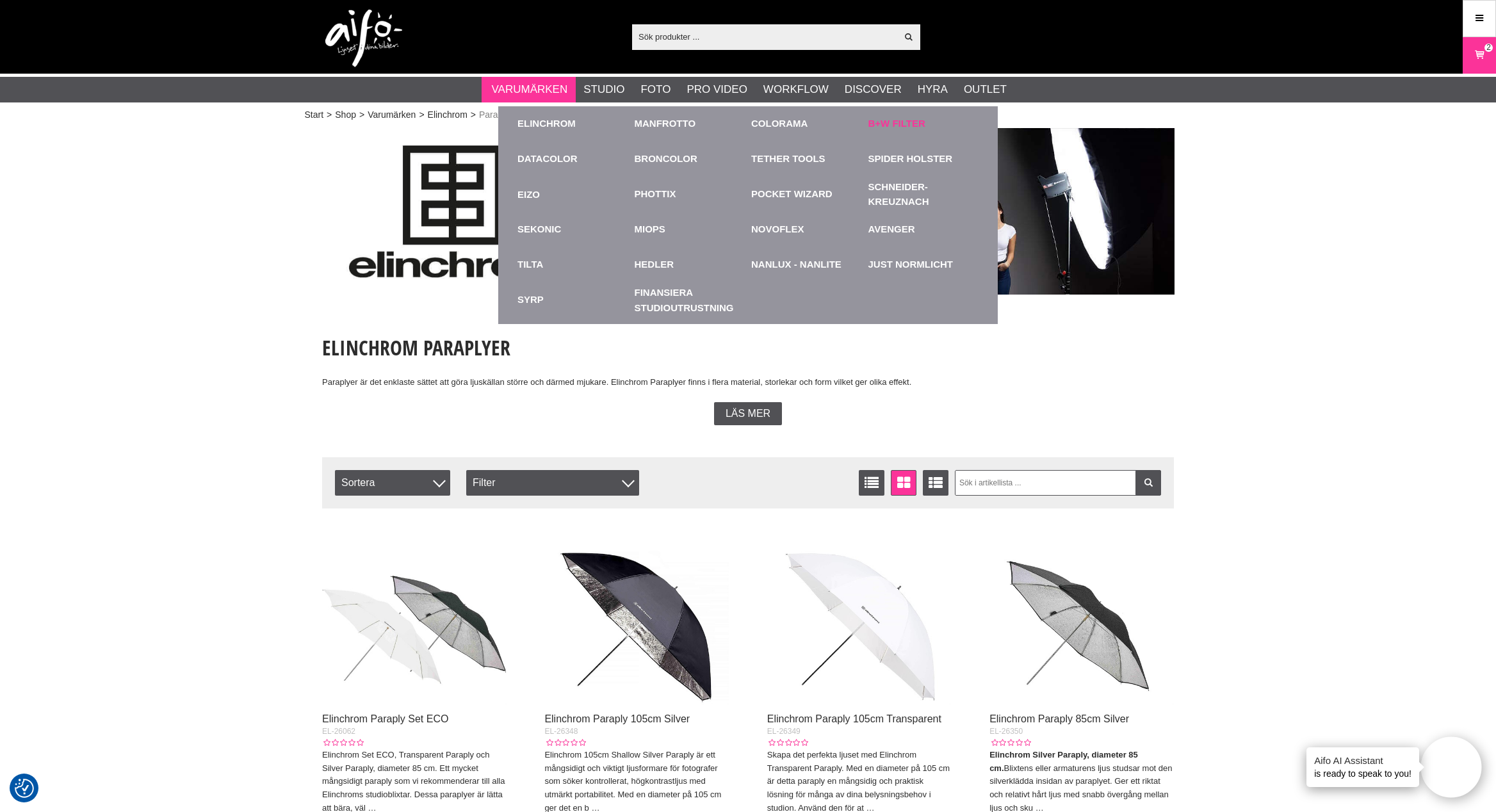
click at [909, 124] on link "B+W Filter" at bounding box center [896, 123] width 57 height 15
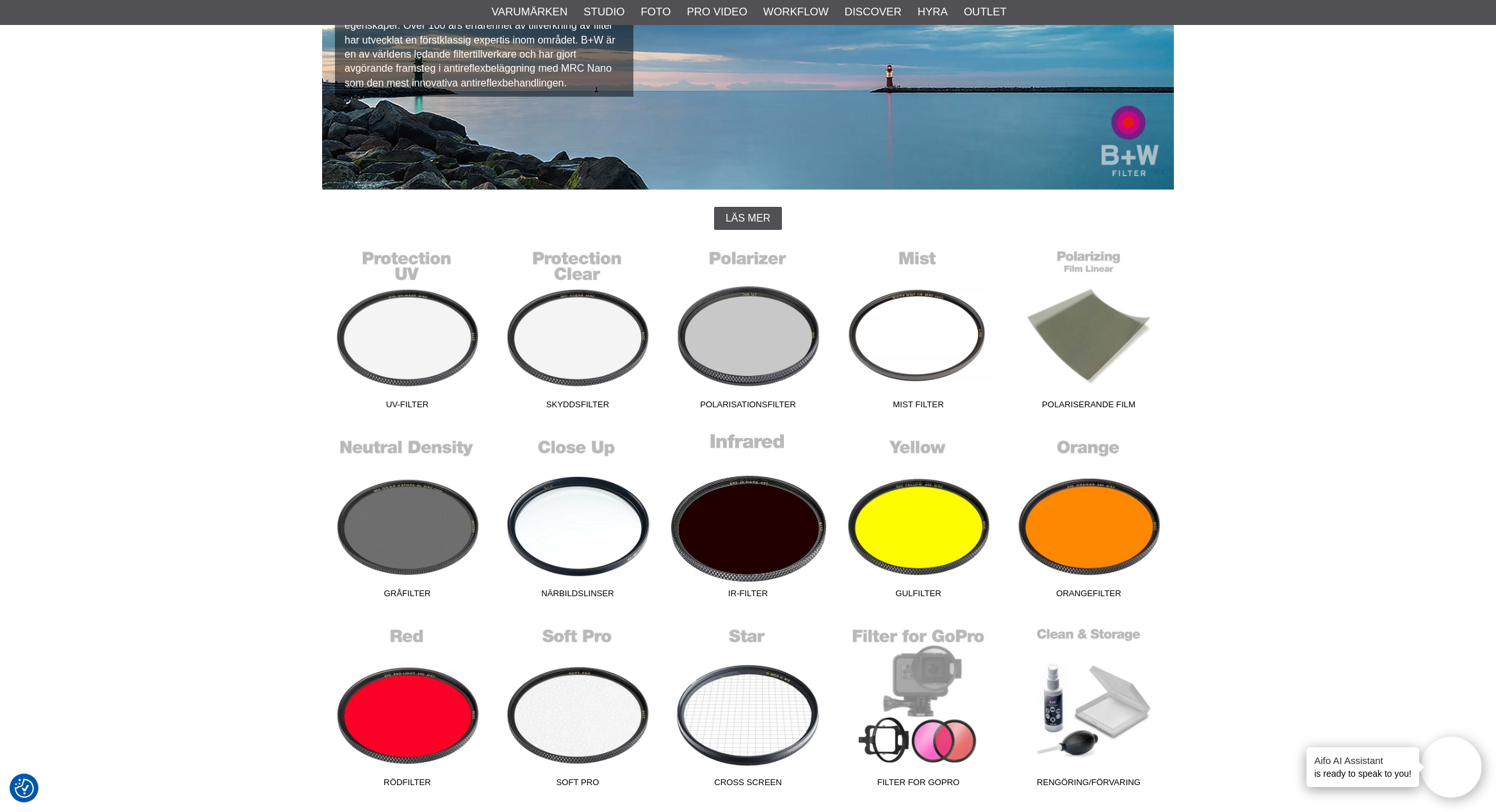
scroll to position [175, 0]
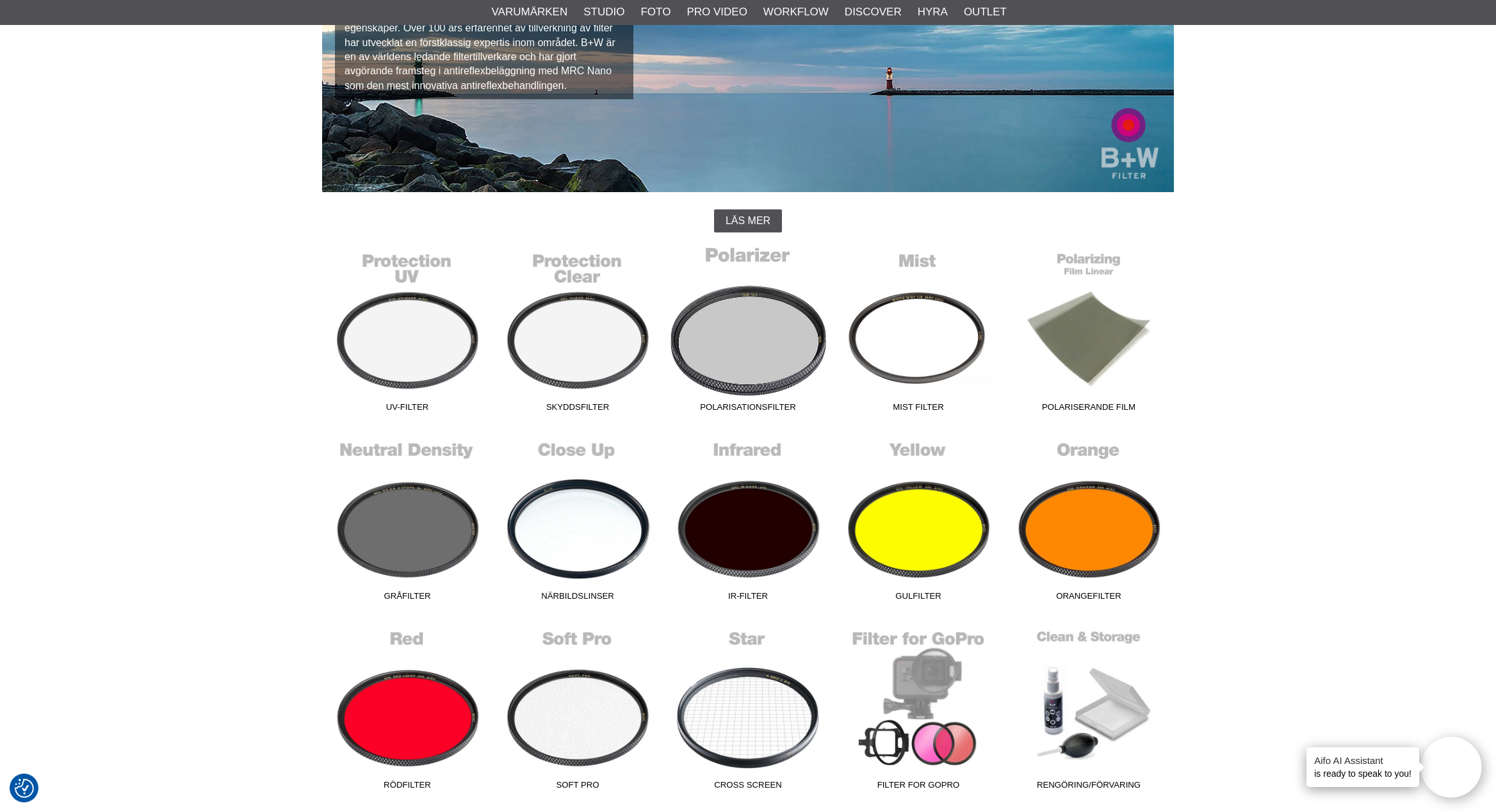
click at [758, 356] on link "Polarisationsfilter" at bounding box center [748, 332] width 170 height 173
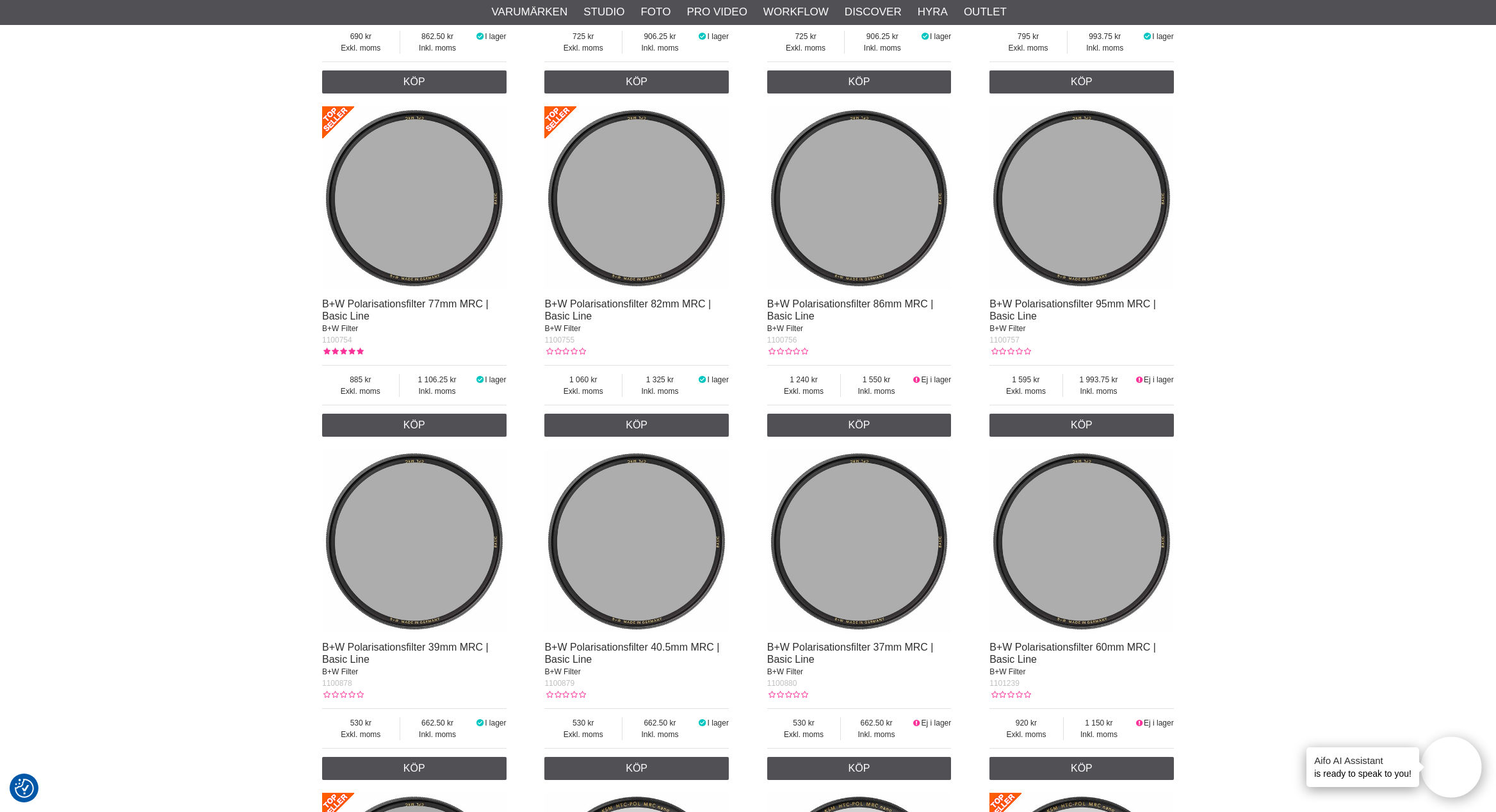
scroll to position [1478, 0]
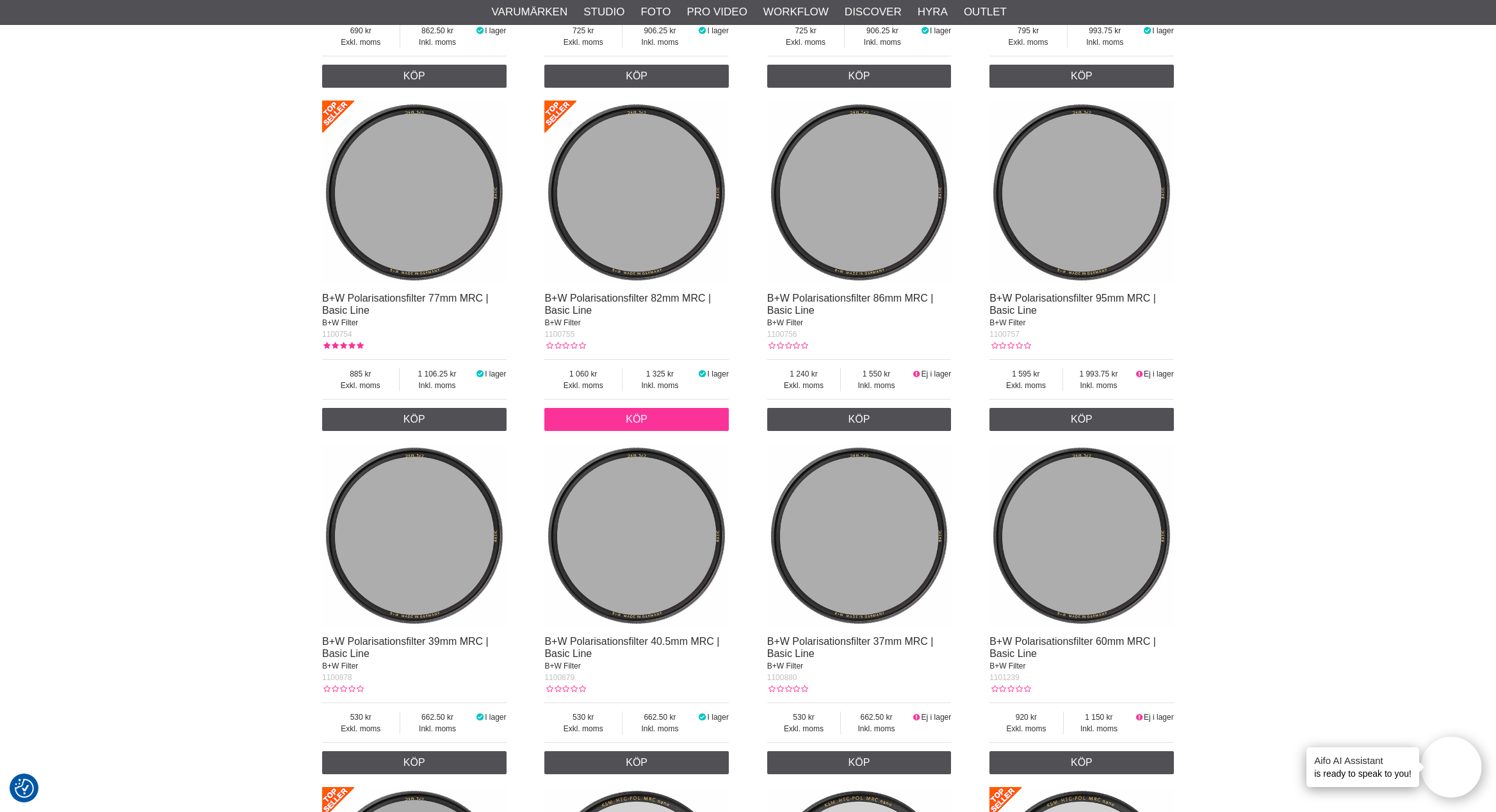
click at [703, 431] on link "Köp" at bounding box center [636, 419] width 185 height 23
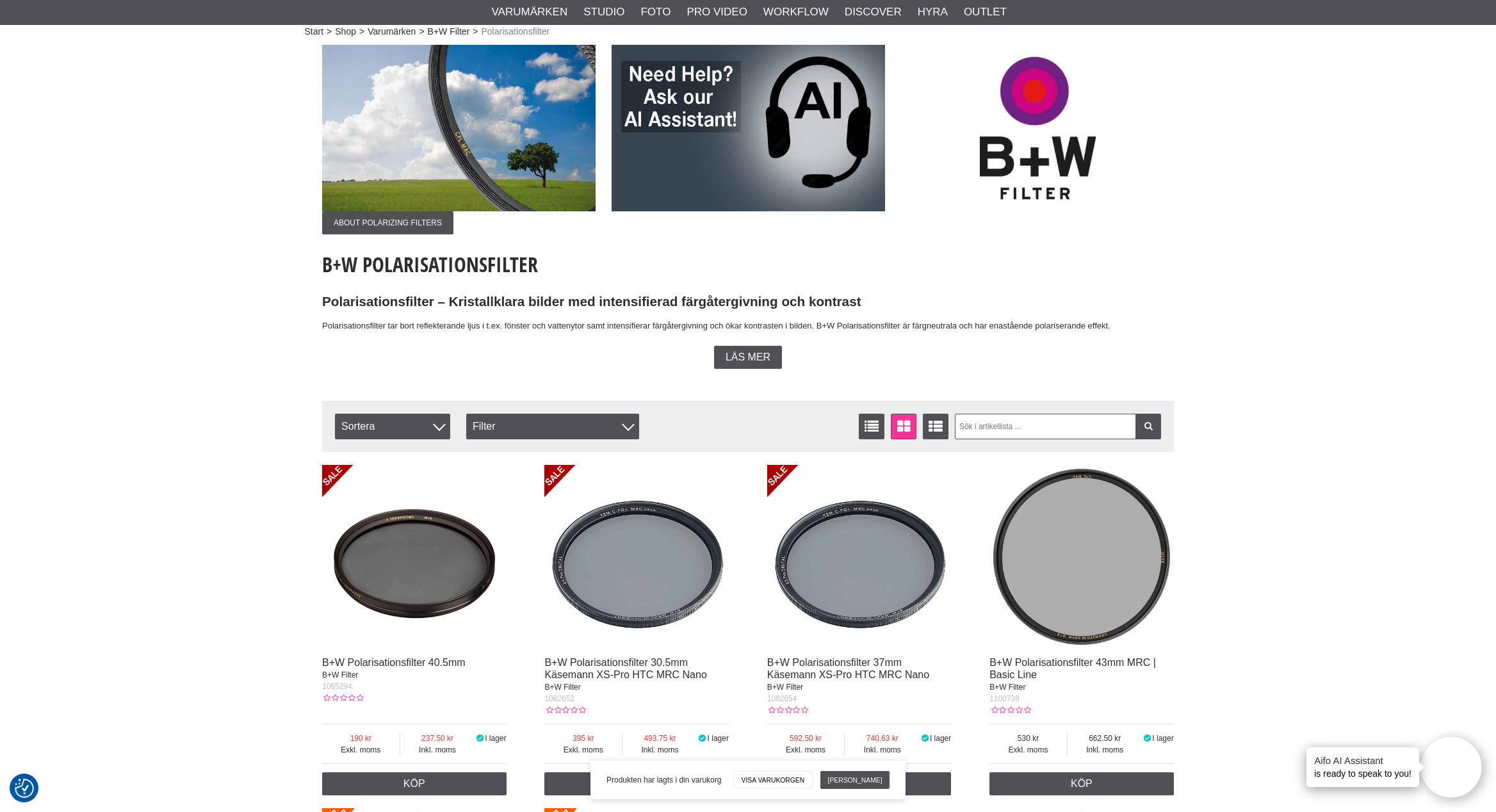
scroll to position [0, 0]
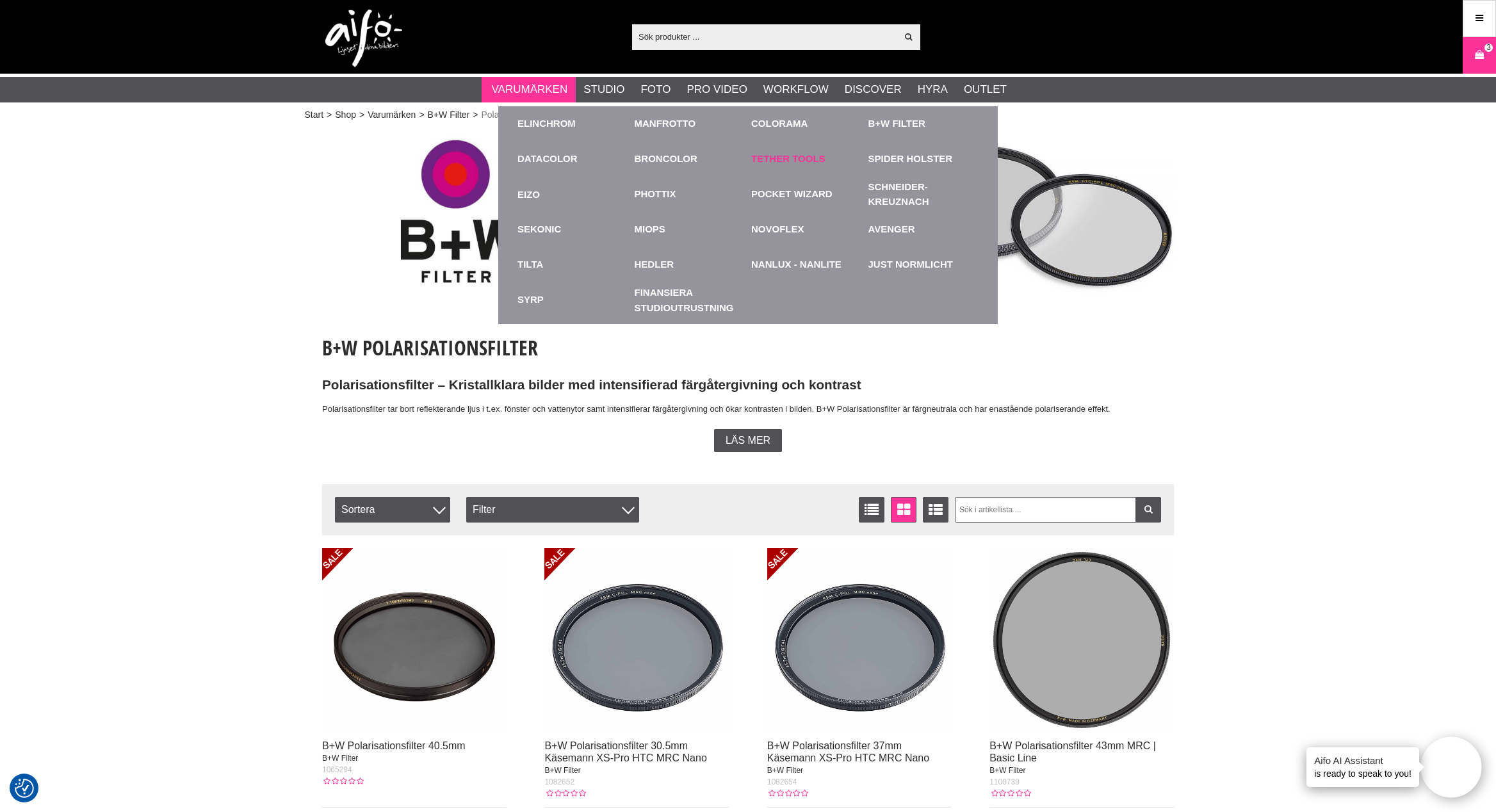
click at [778, 159] on link "Tether Tools" at bounding box center [788, 159] width 74 height 15
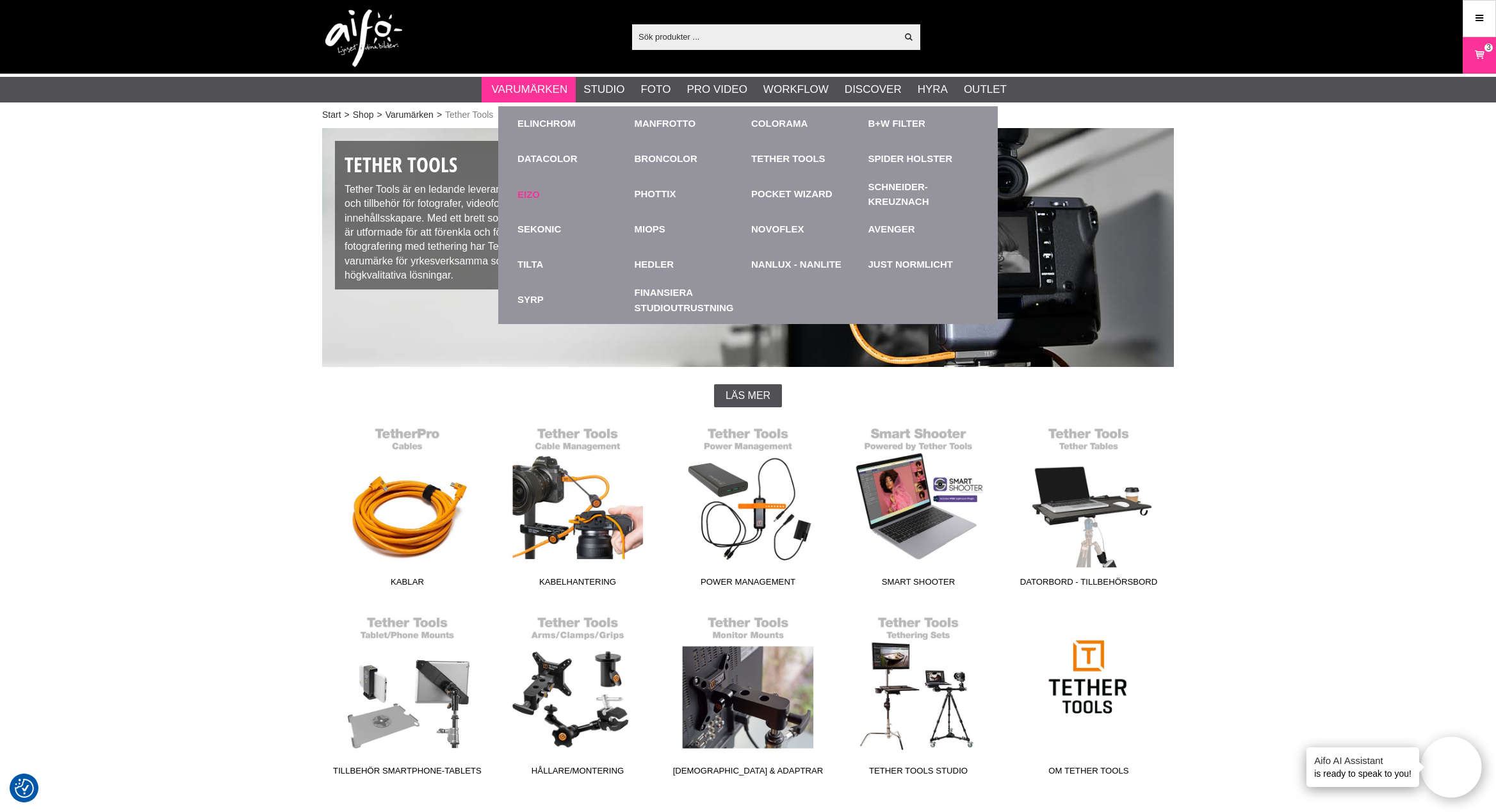
click at [582, 188] on link "EIZO" at bounding box center [573, 194] width 111 height 35
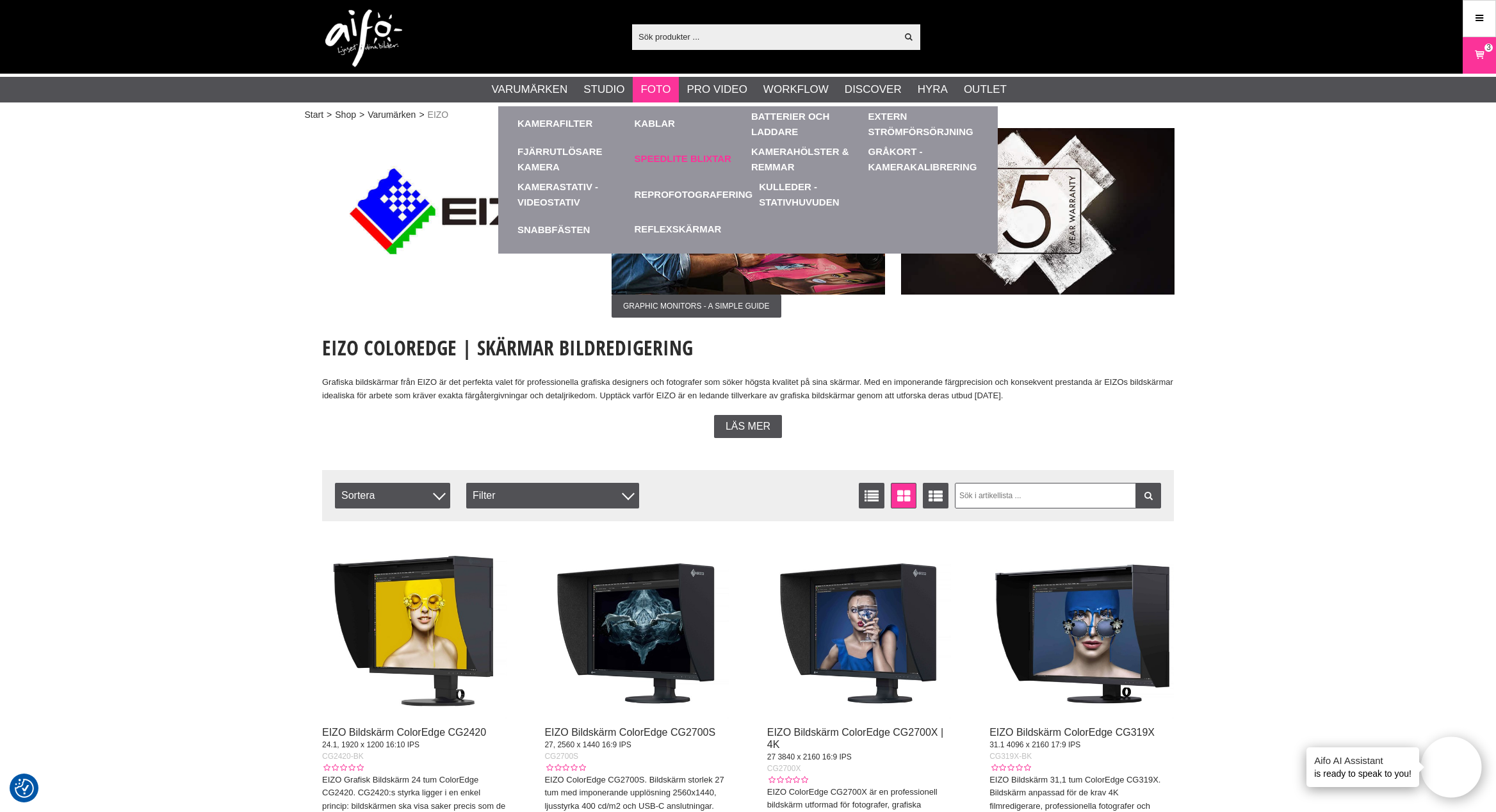
click at [680, 162] on link "Speedlite Blixtar" at bounding box center [683, 159] width 97 height 15
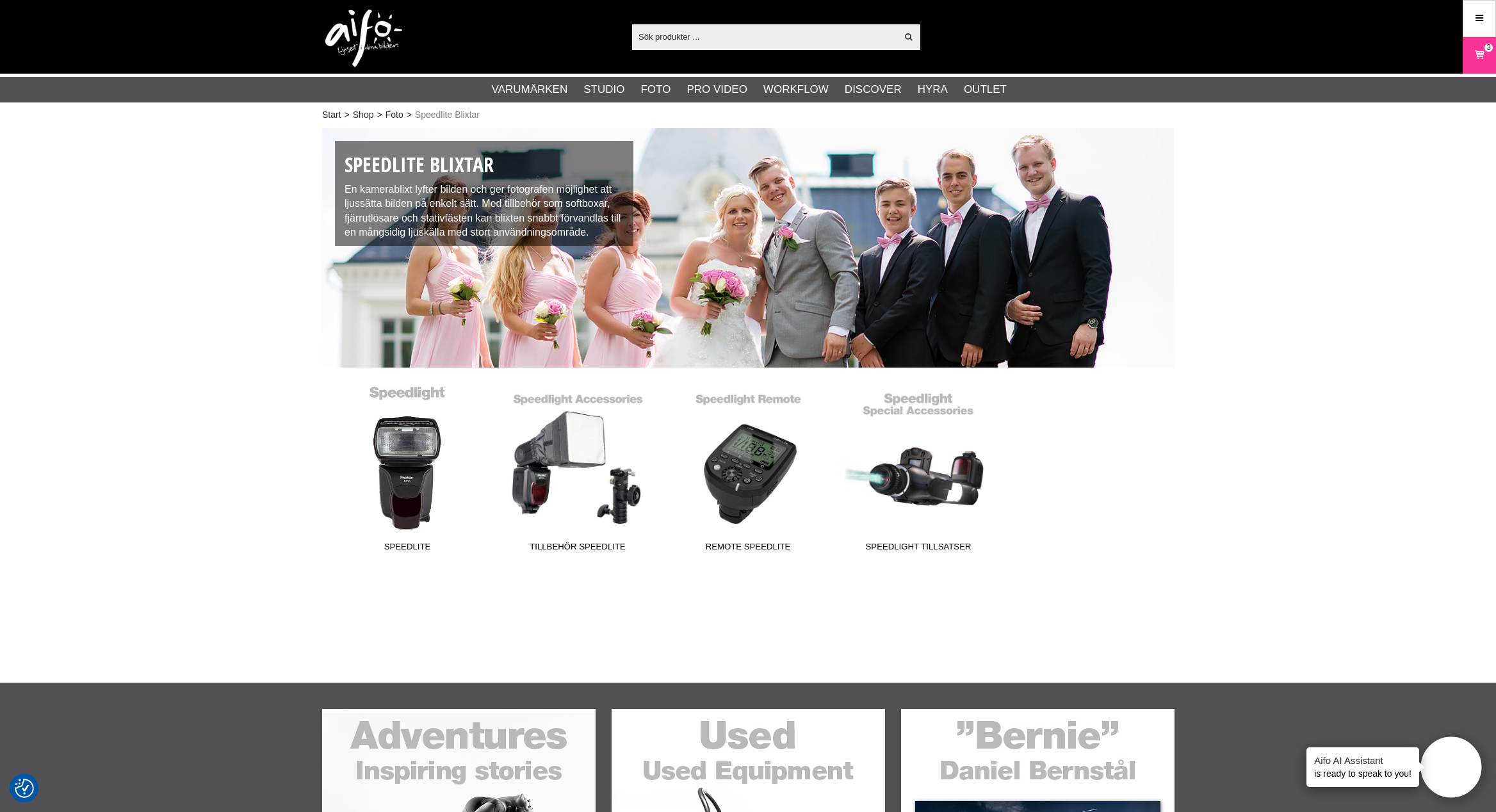
click at [419, 459] on link "Speedlite" at bounding box center [407, 471] width 170 height 173
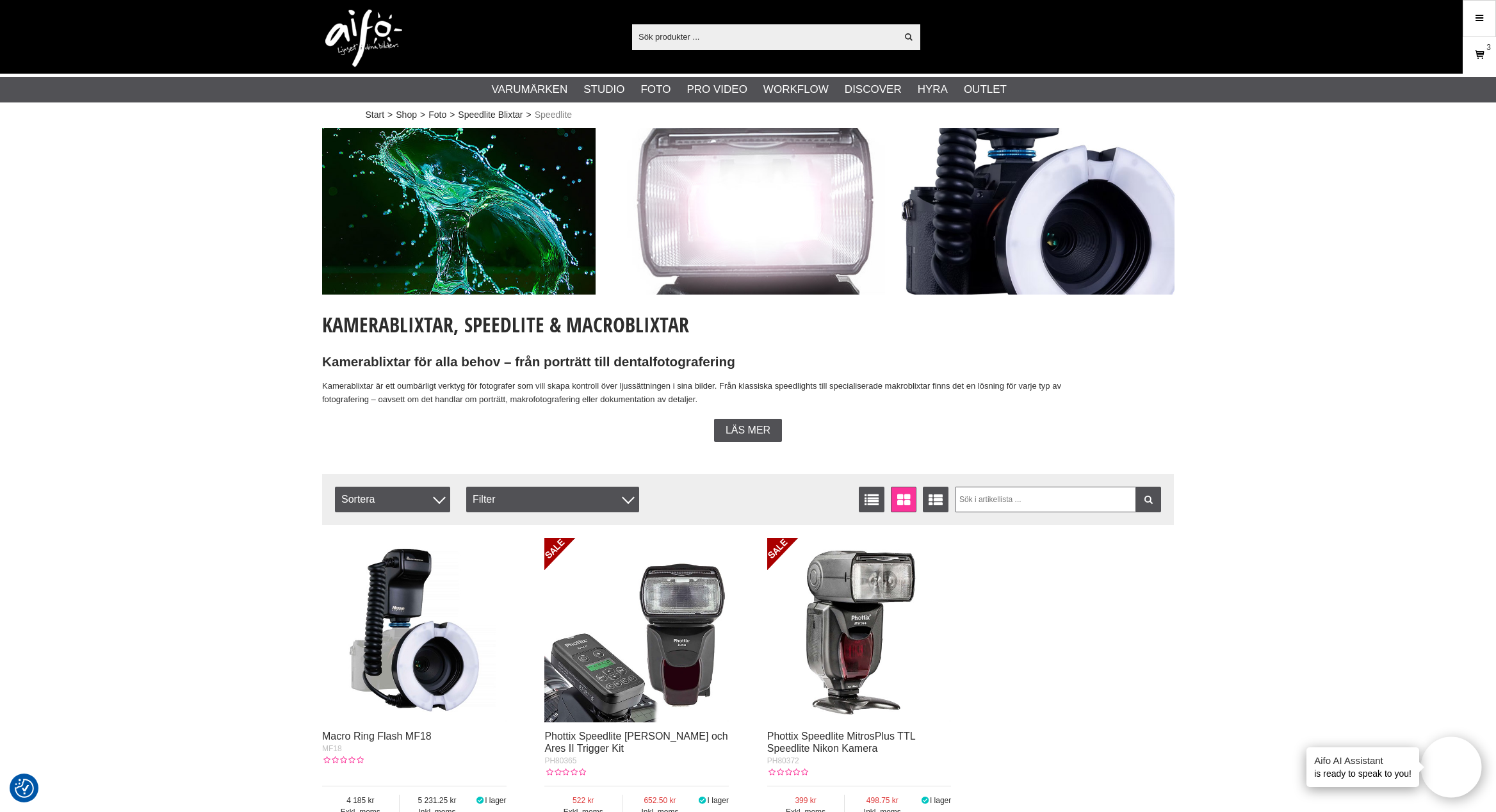
click at [1474, 51] on icon at bounding box center [1479, 55] width 13 height 14
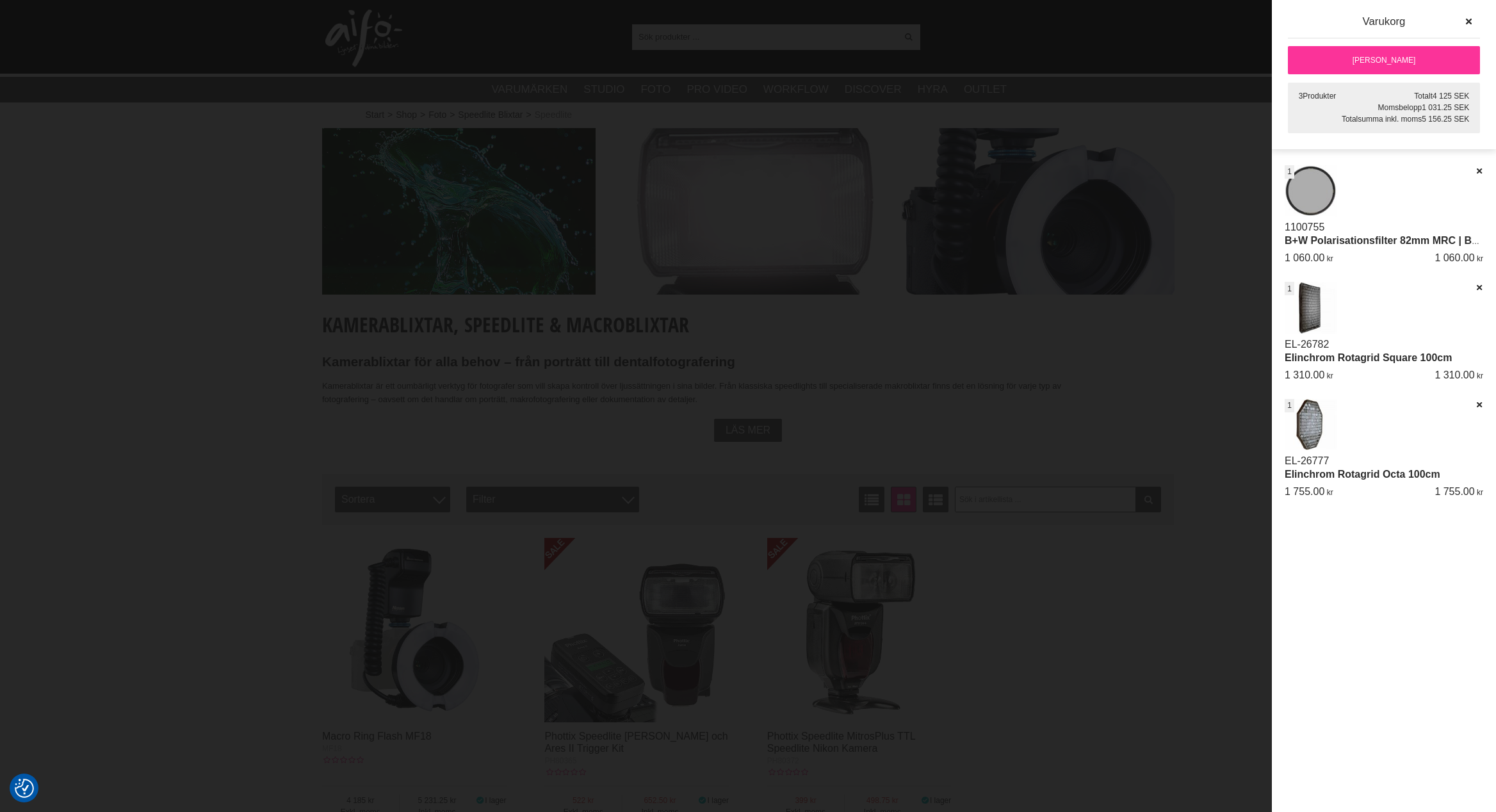
click at [1122, 64] on div at bounding box center [748, 406] width 1496 height 812
